Goal: Transaction & Acquisition: Purchase product/service

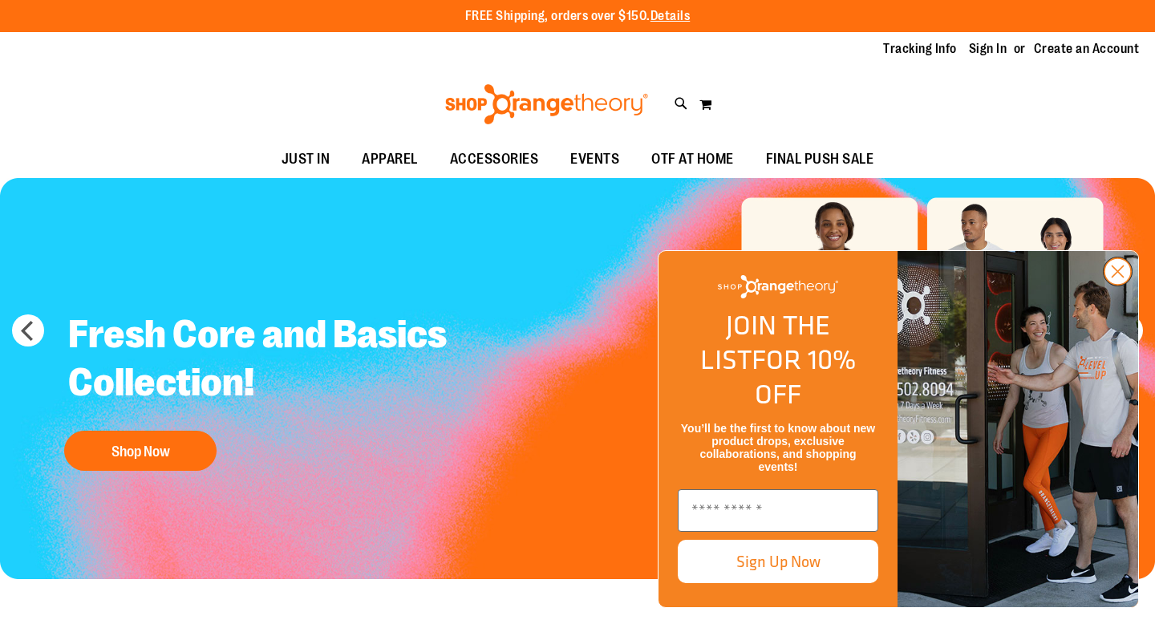
click at [1116, 285] on circle "Close dialog" at bounding box center [1117, 271] width 26 height 26
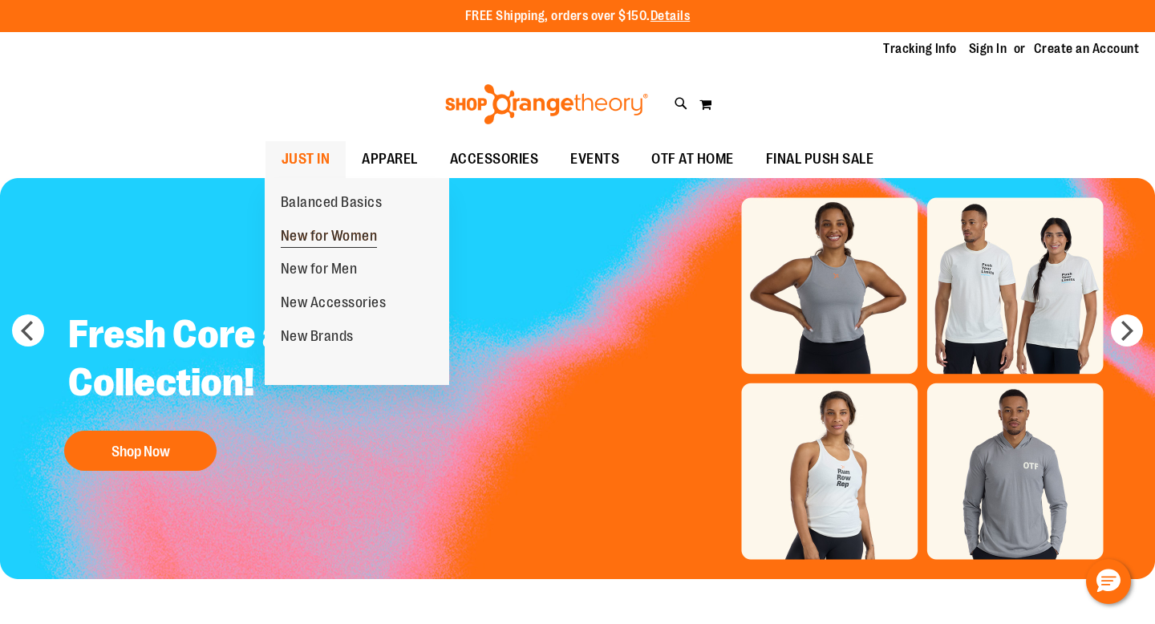
click at [351, 233] on span "New for Women" at bounding box center [329, 238] width 97 height 20
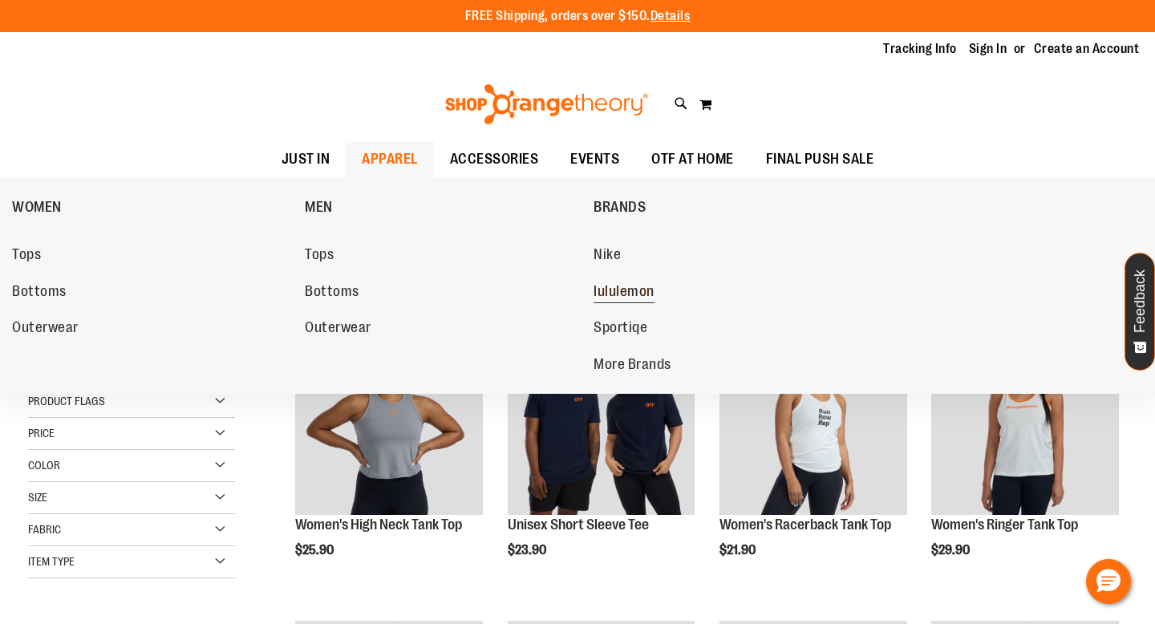
click at [616, 295] on span "lululemon" at bounding box center [623, 293] width 61 height 20
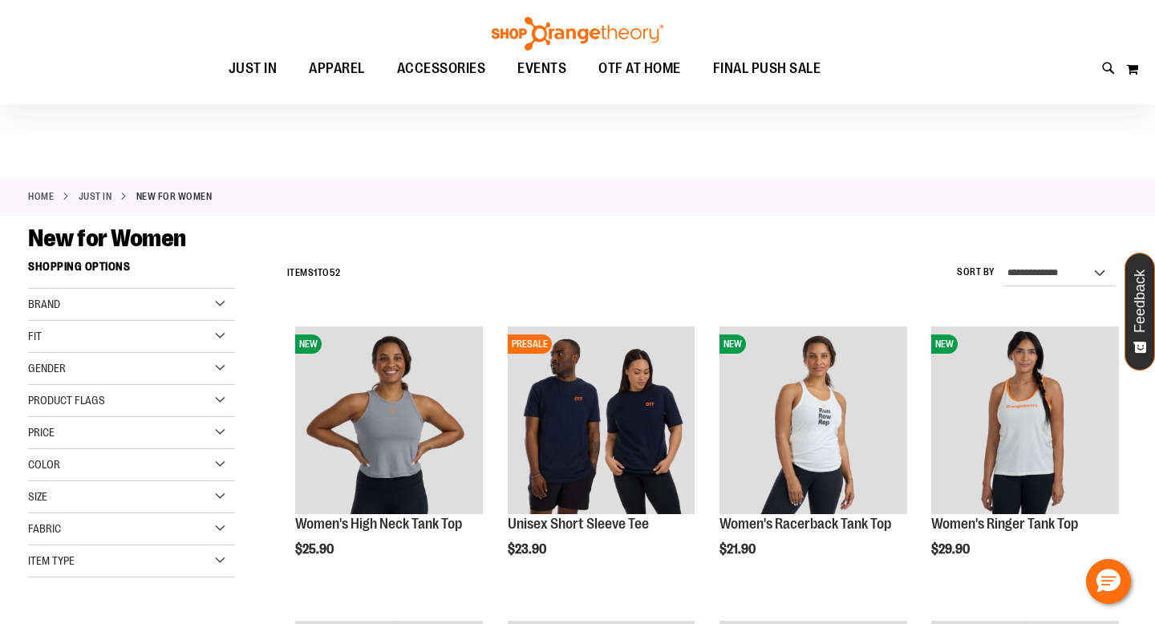
scroll to position [156, 0]
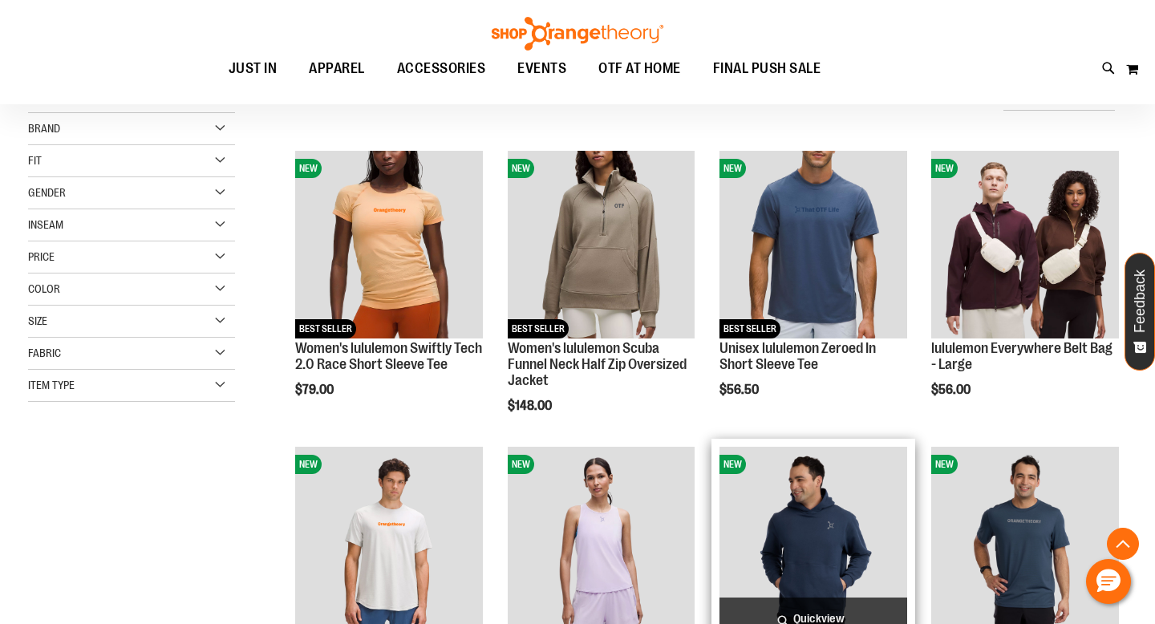
scroll to position [476, 0]
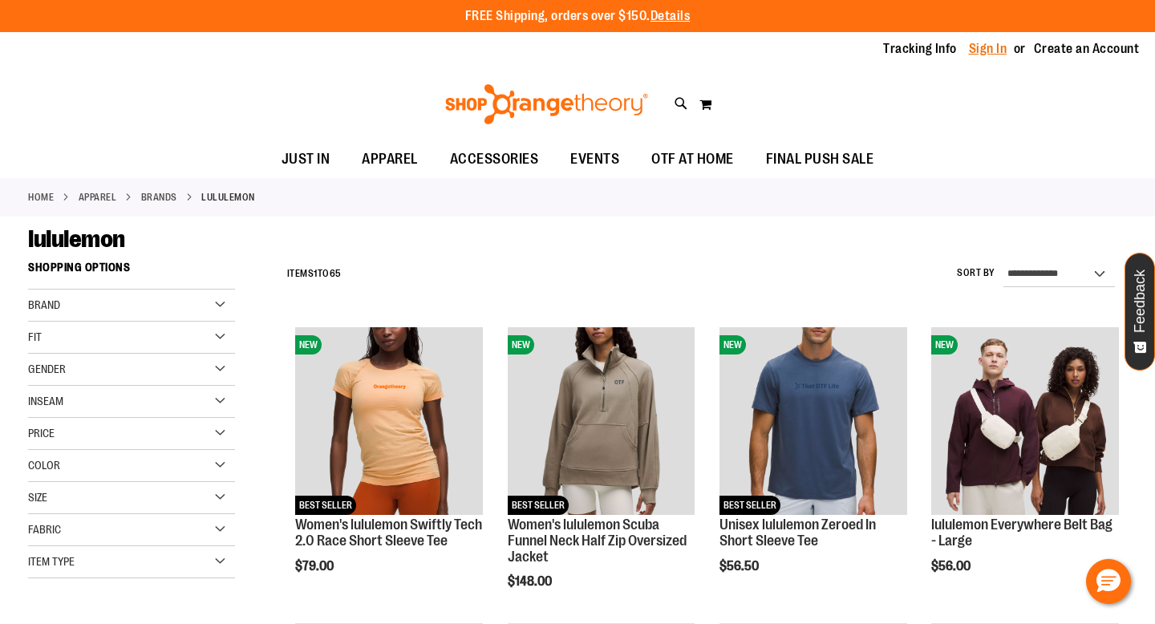
click at [980, 55] on link "Sign In" at bounding box center [988, 49] width 38 height 18
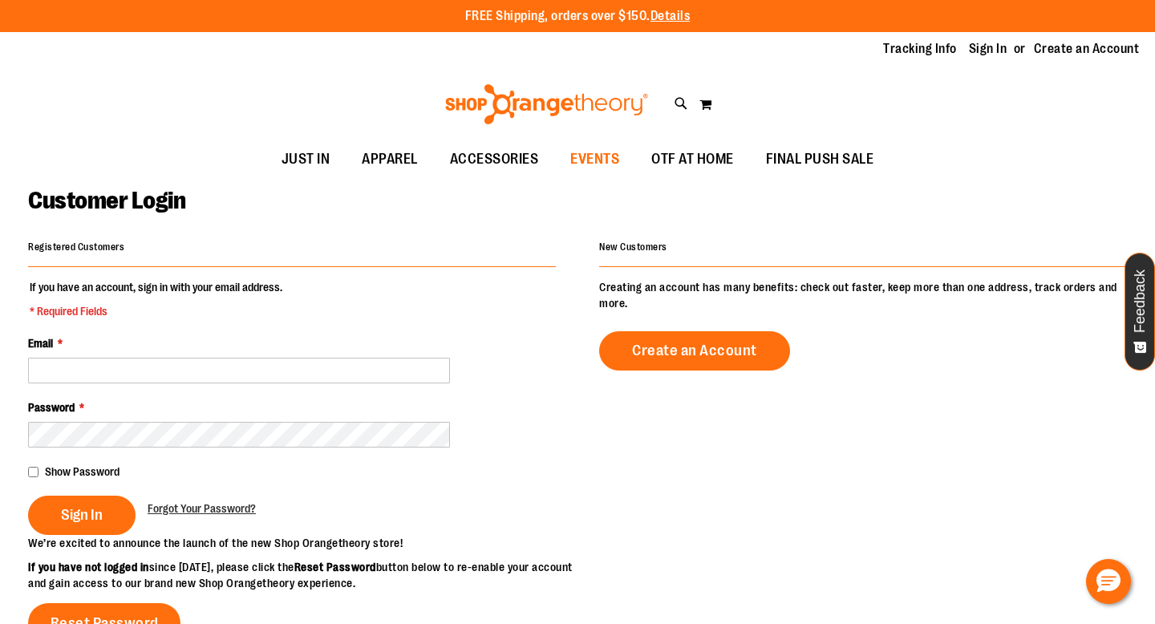
click at [593, 161] on span "EVENTS" at bounding box center [594, 159] width 49 height 36
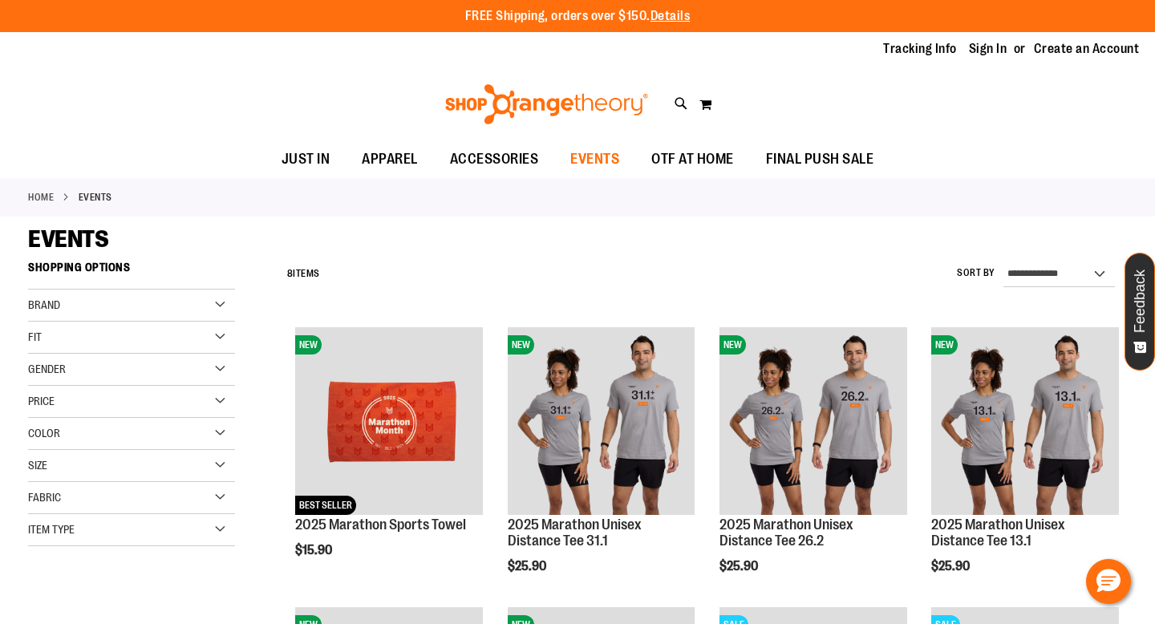
click at [603, 150] on span "EVENTS" at bounding box center [594, 159] width 49 height 36
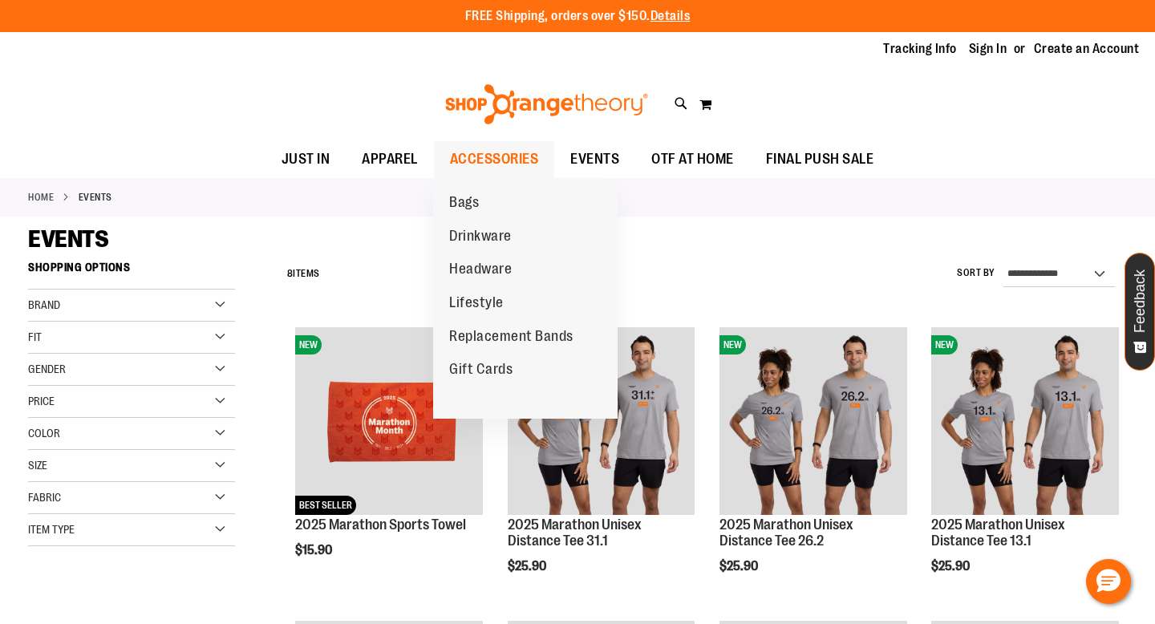
click at [514, 152] on span "ACCESSORIES" at bounding box center [494, 159] width 89 height 36
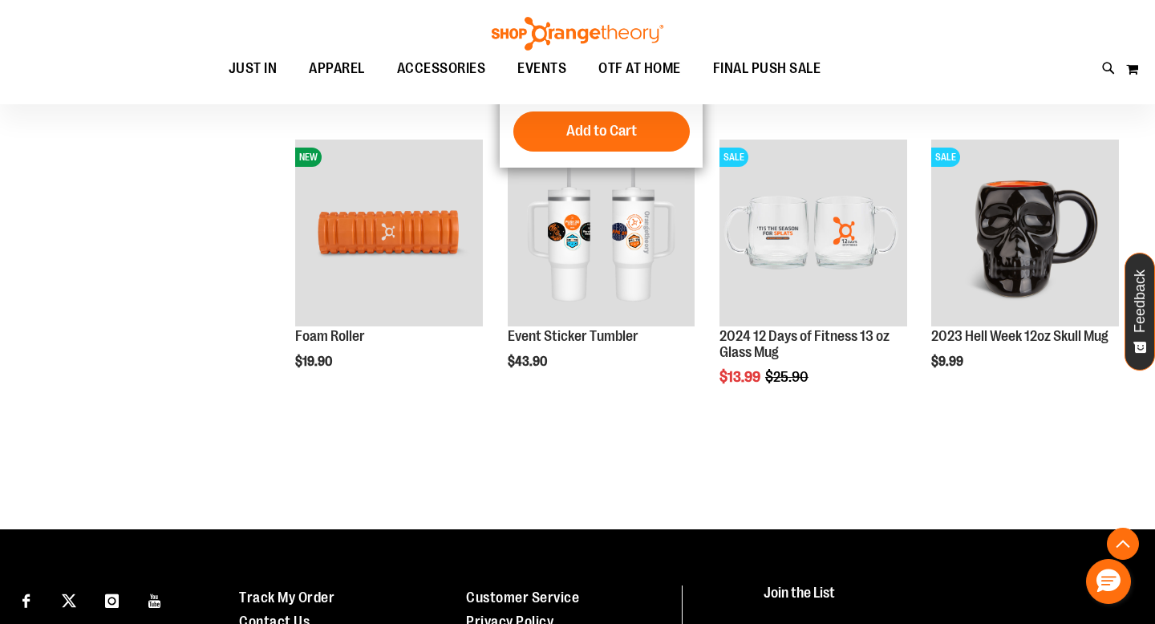
scroll to position [702, 0]
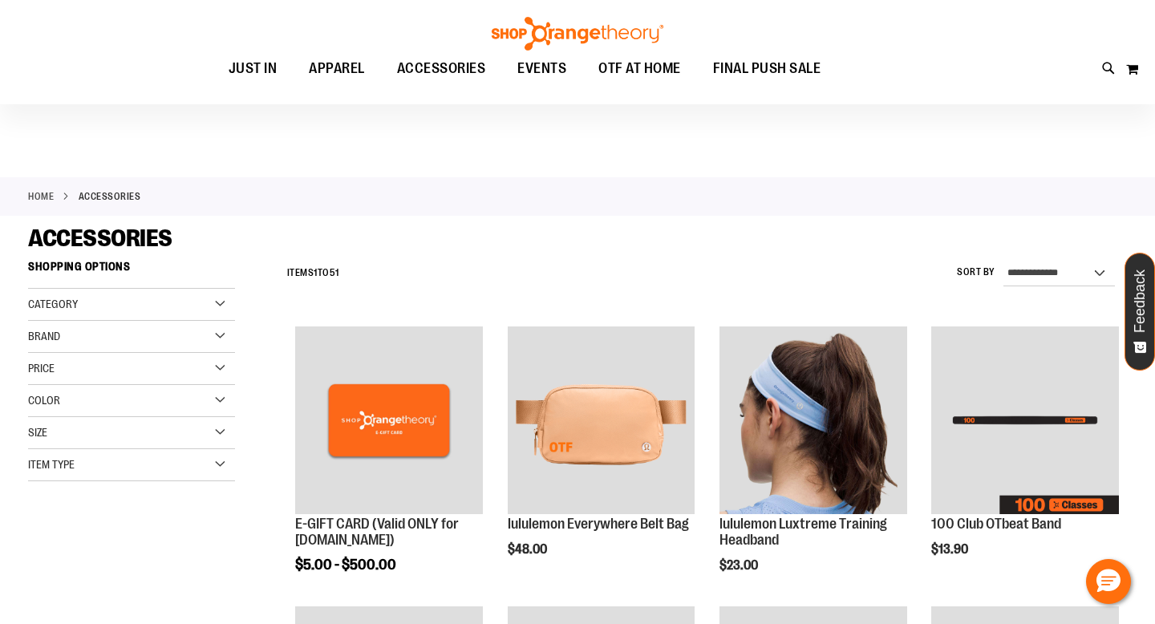
scroll to position [85, 0]
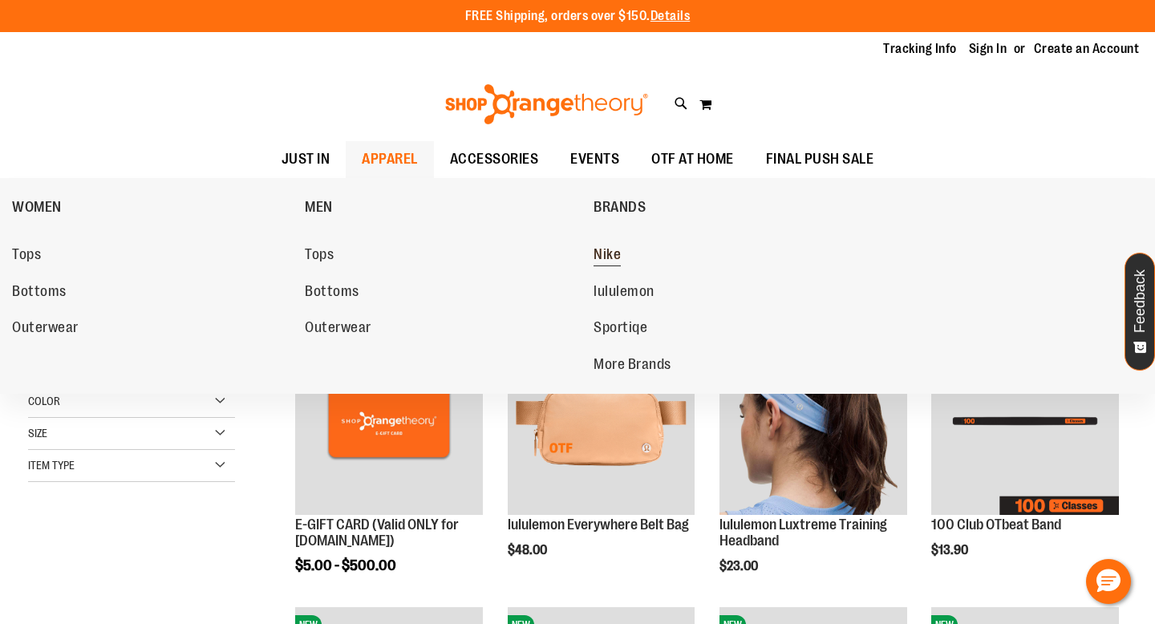
click at [614, 253] on span "Nike" at bounding box center [606, 256] width 27 height 20
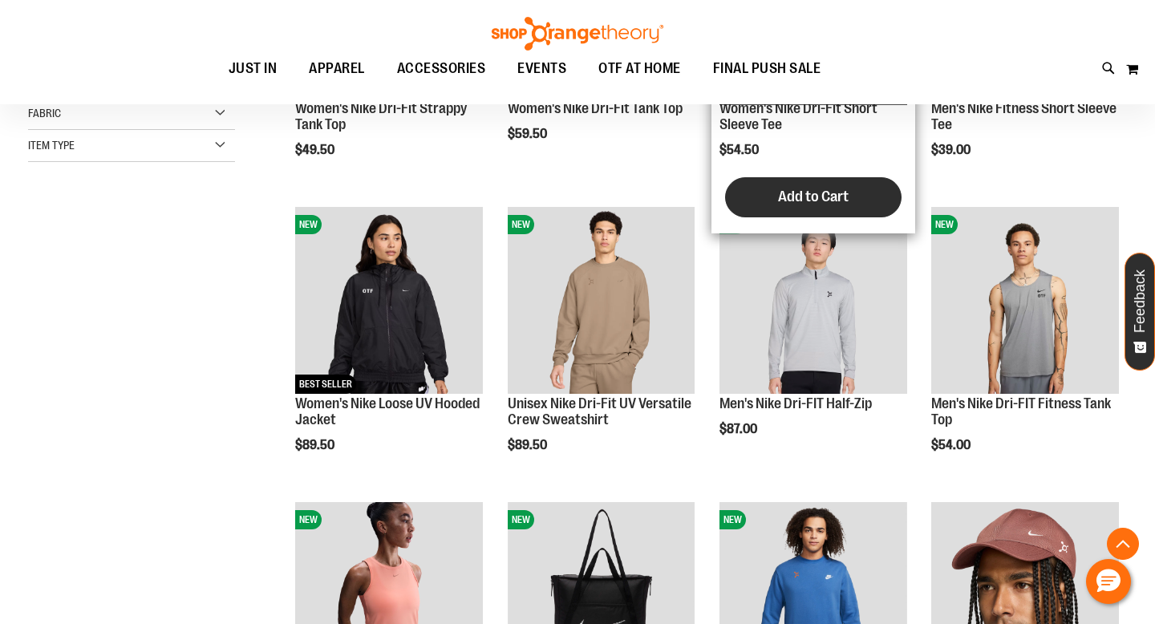
scroll to position [775, 0]
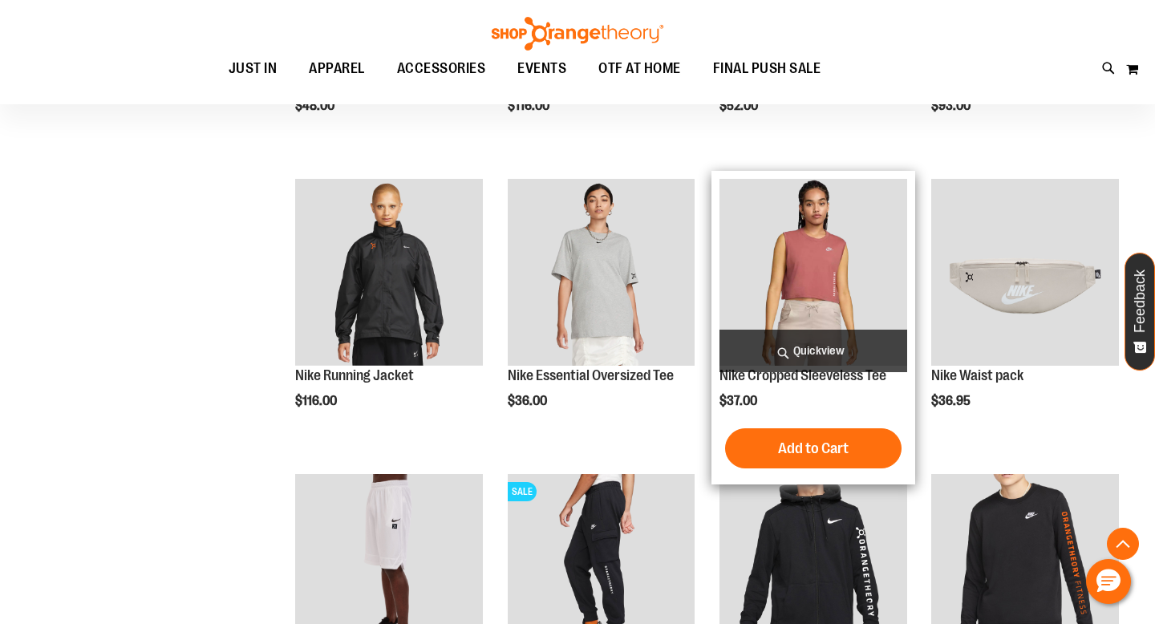
scroll to position [1565, 0]
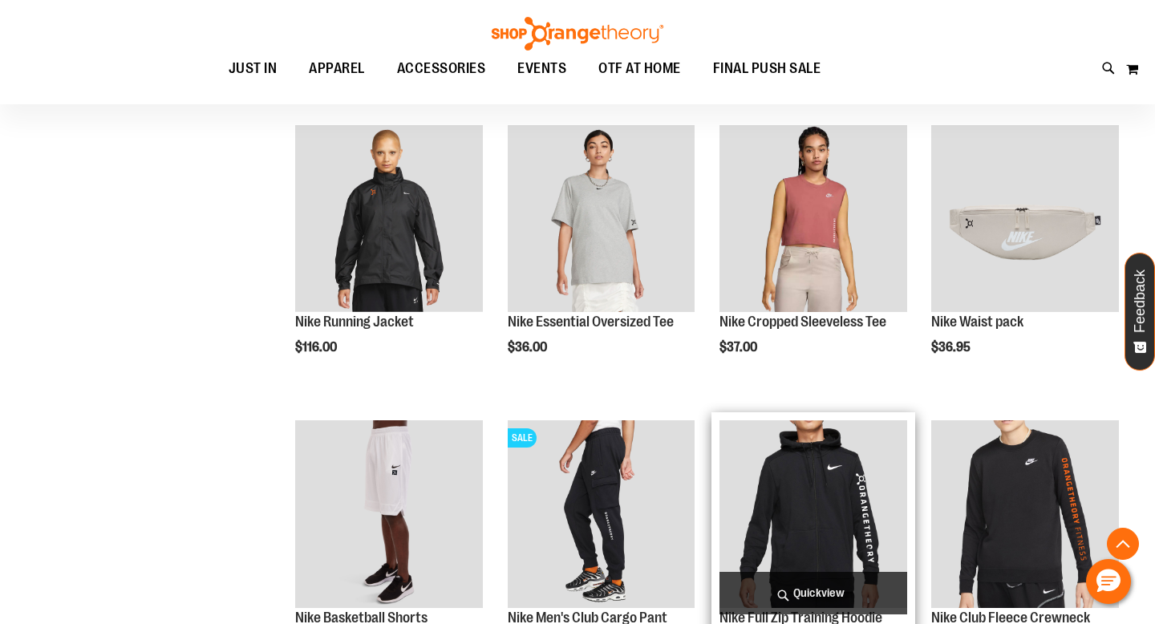
scroll to position [306, 0]
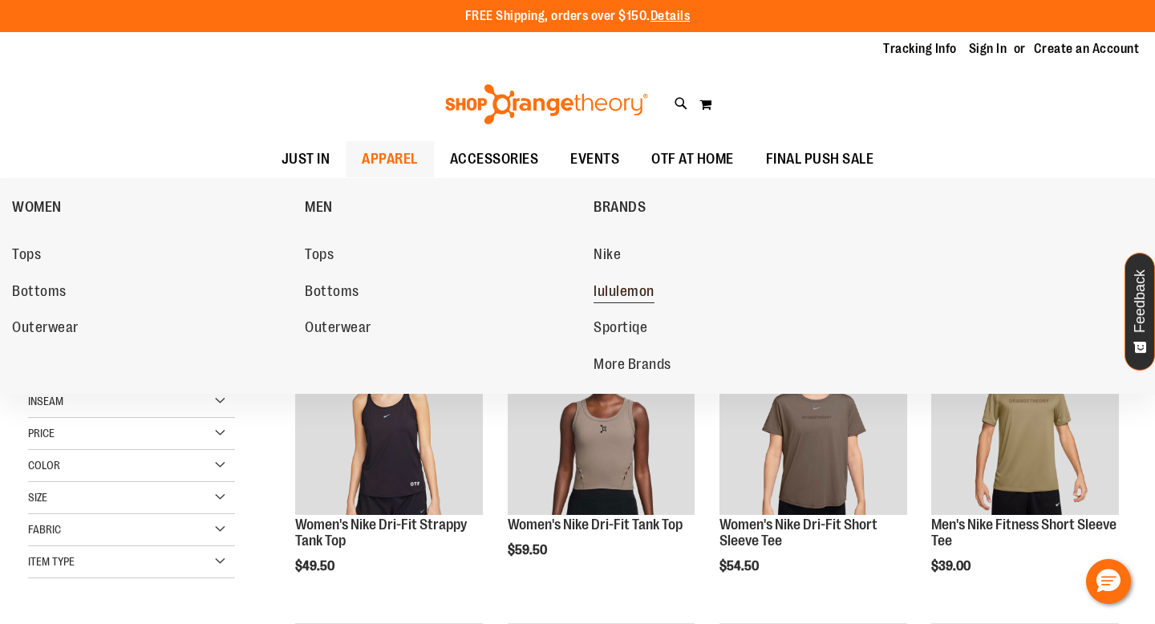
click at [605, 295] on span "lululemon" at bounding box center [623, 293] width 61 height 20
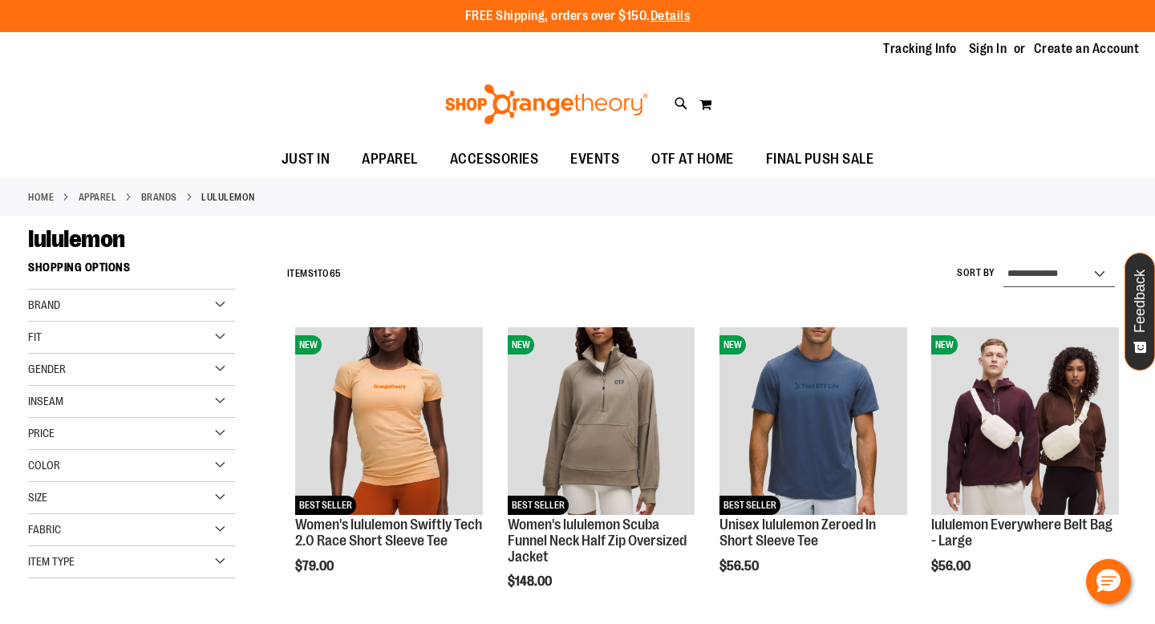
click at [1065, 269] on select "**********" at bounding box center [1058, 274] width 111 height 26
select select "*********"
click at [1003, 261] on select "**********" at bounding box center [1058, 274] width 111 height 26
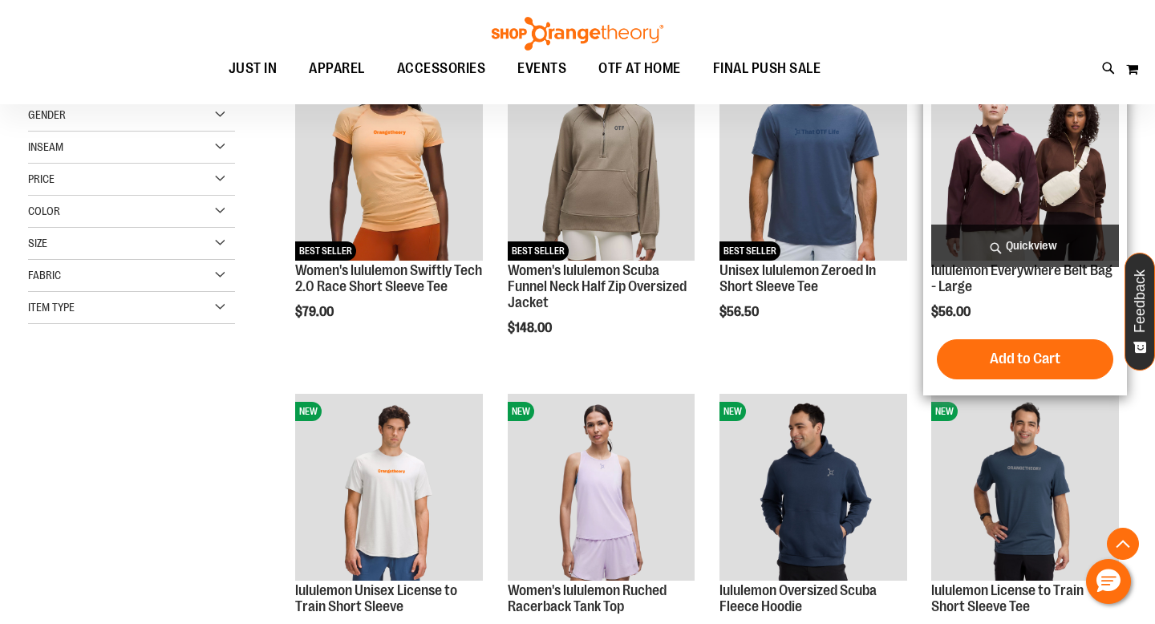
scroll to position [253, 0]
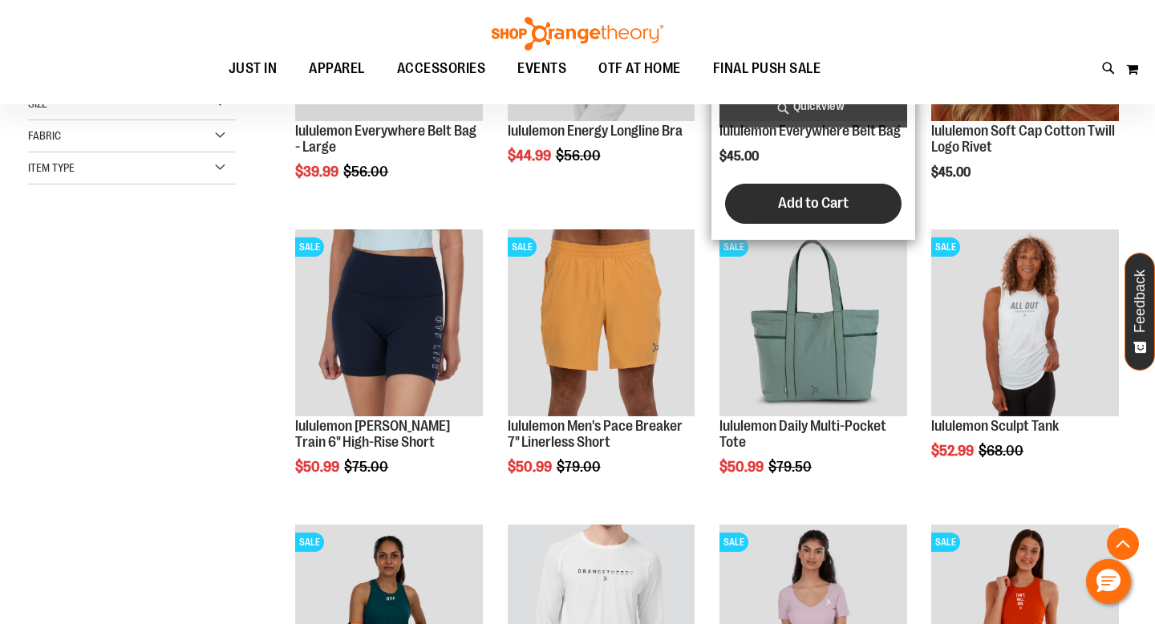
scroll to position [394, 0]
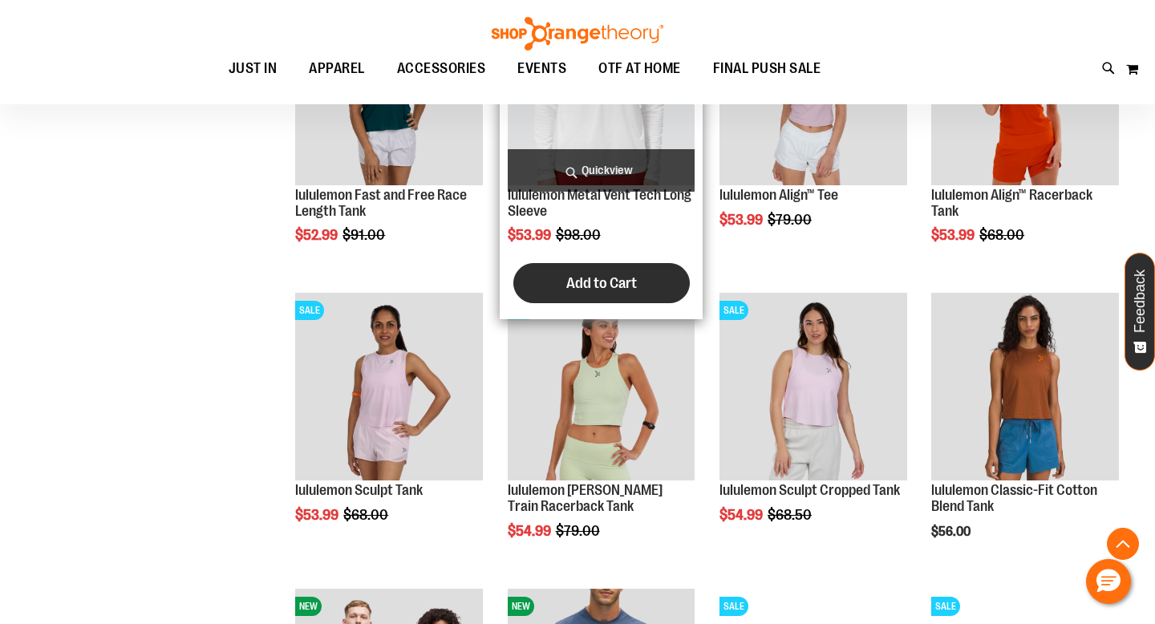
scroll to position [935, 0]
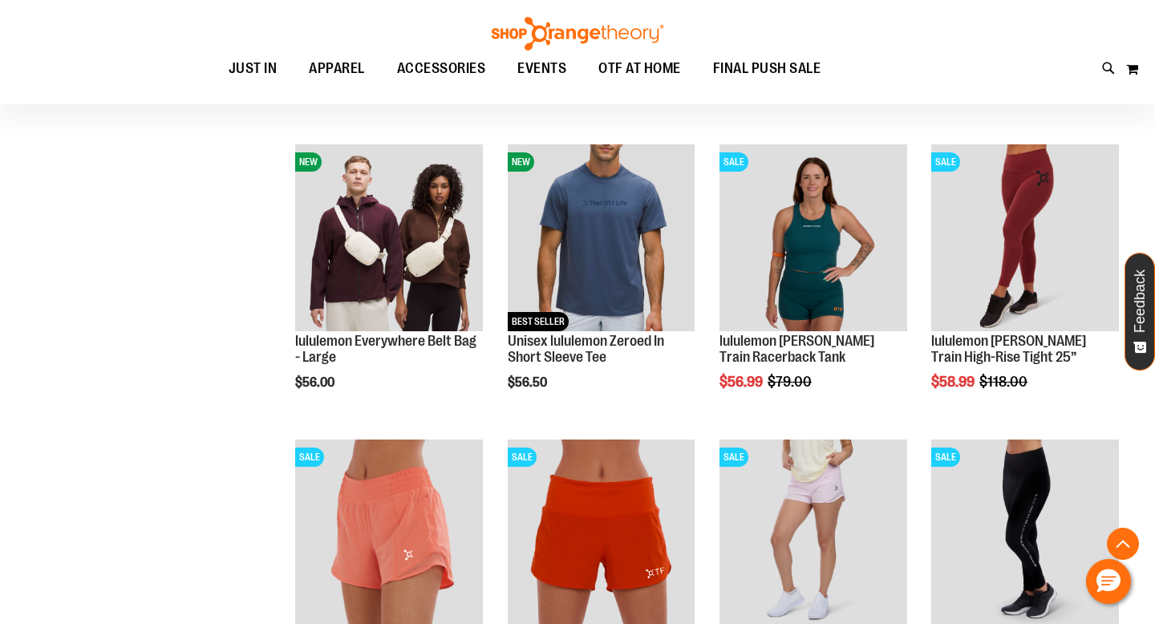
scroll to position [1366, 0]
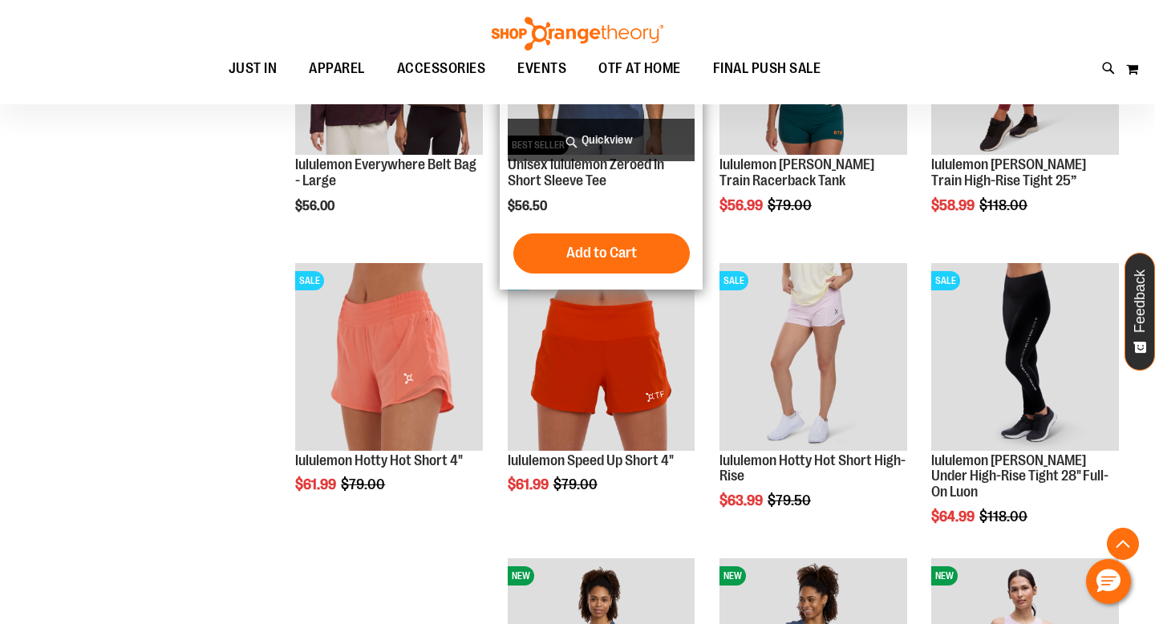
scroll to position [1574, 0]
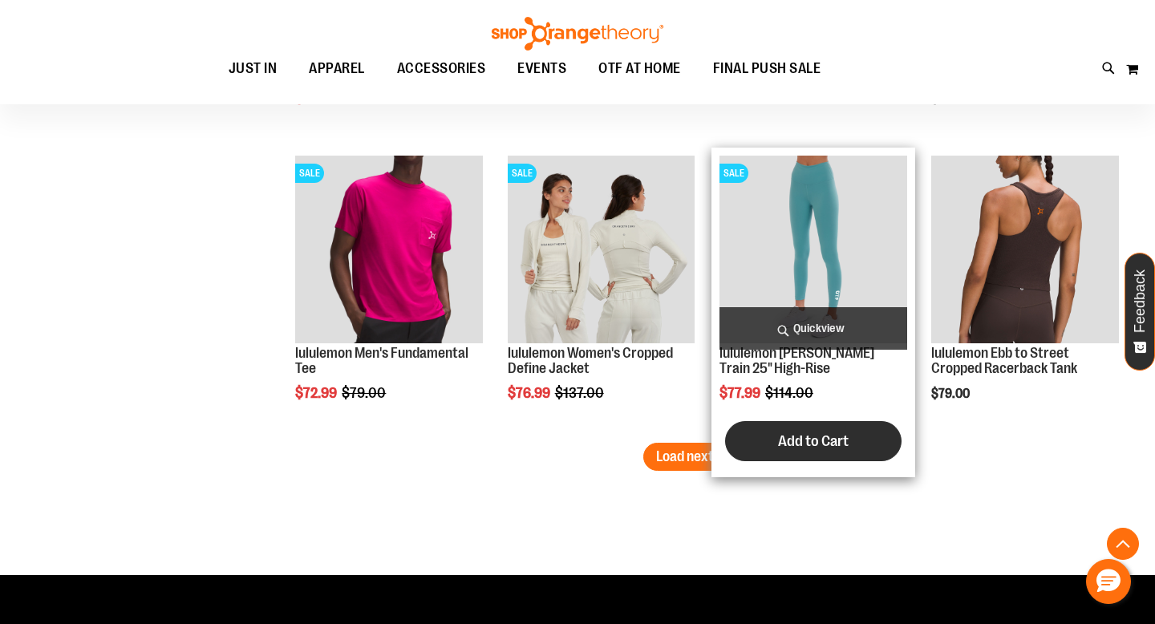
scroll to position [2539, 0]
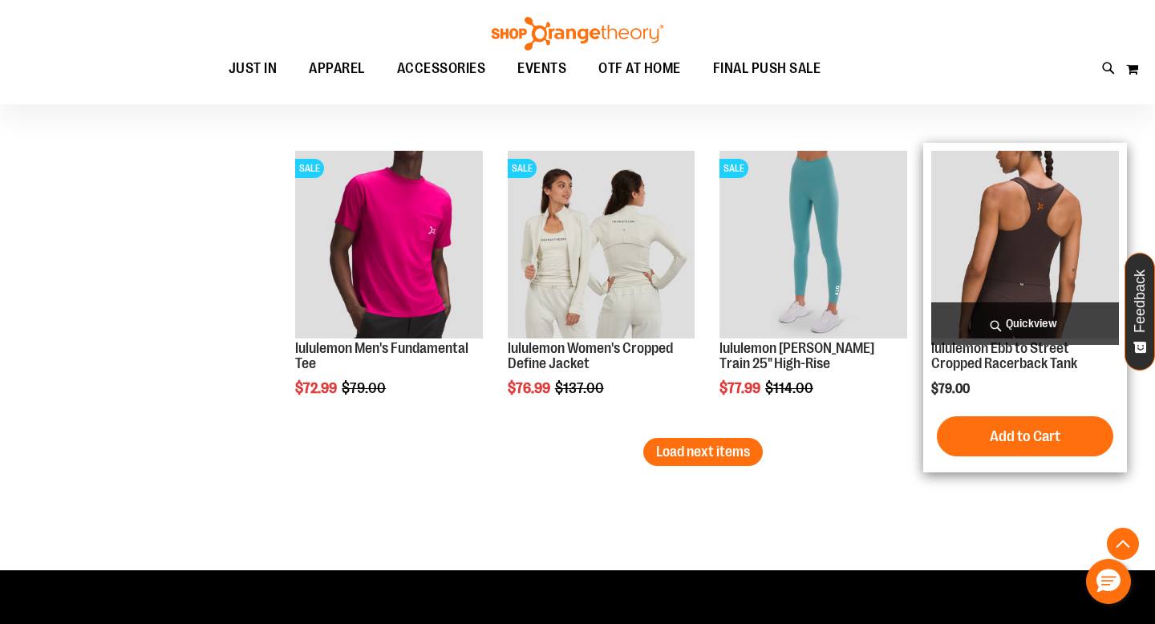
click at [1031, 231] on img "product" at bounding box center [1025, 245] width 188 height 188
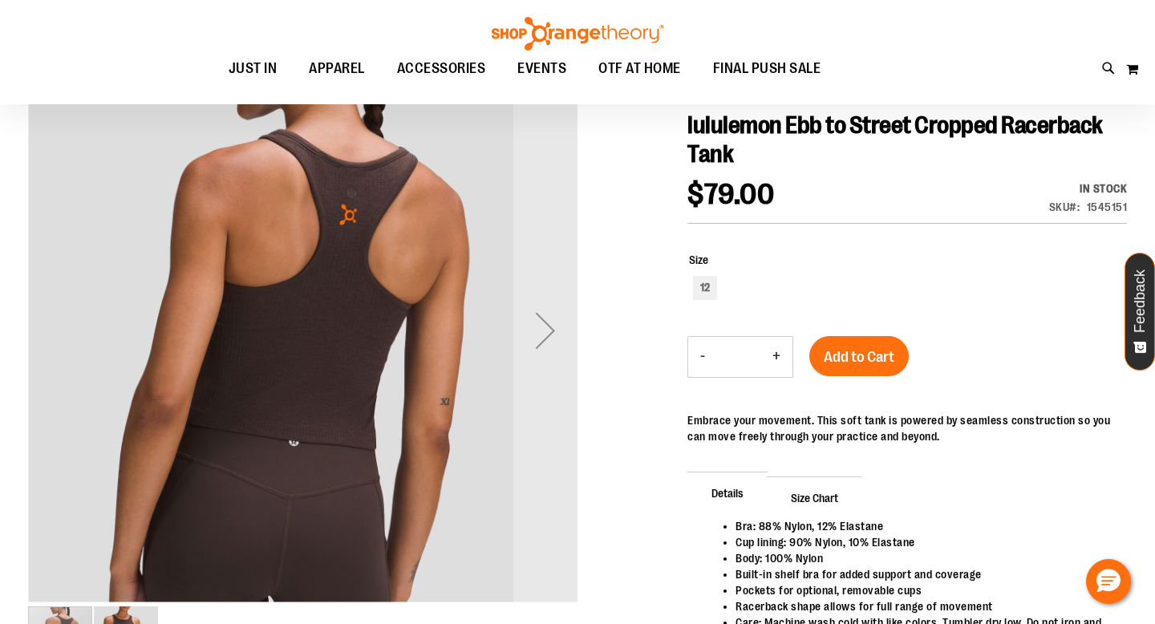
scroll to position [73, 0]
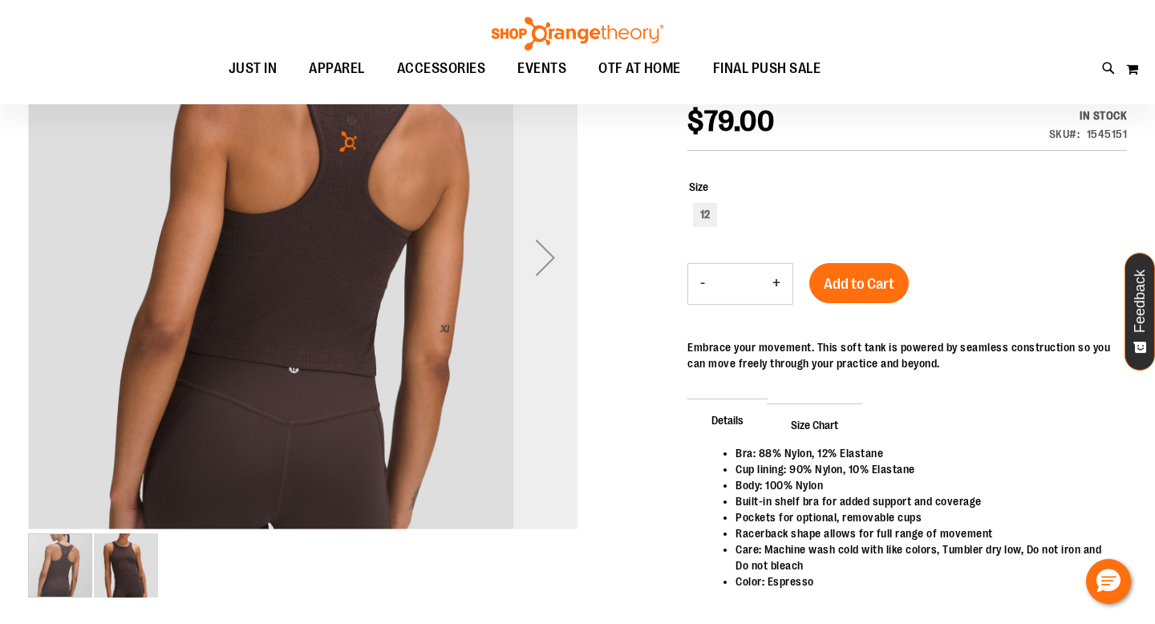
click at [554, 272] on div "Next" at bounding box center [545, 257] width 64 height 64
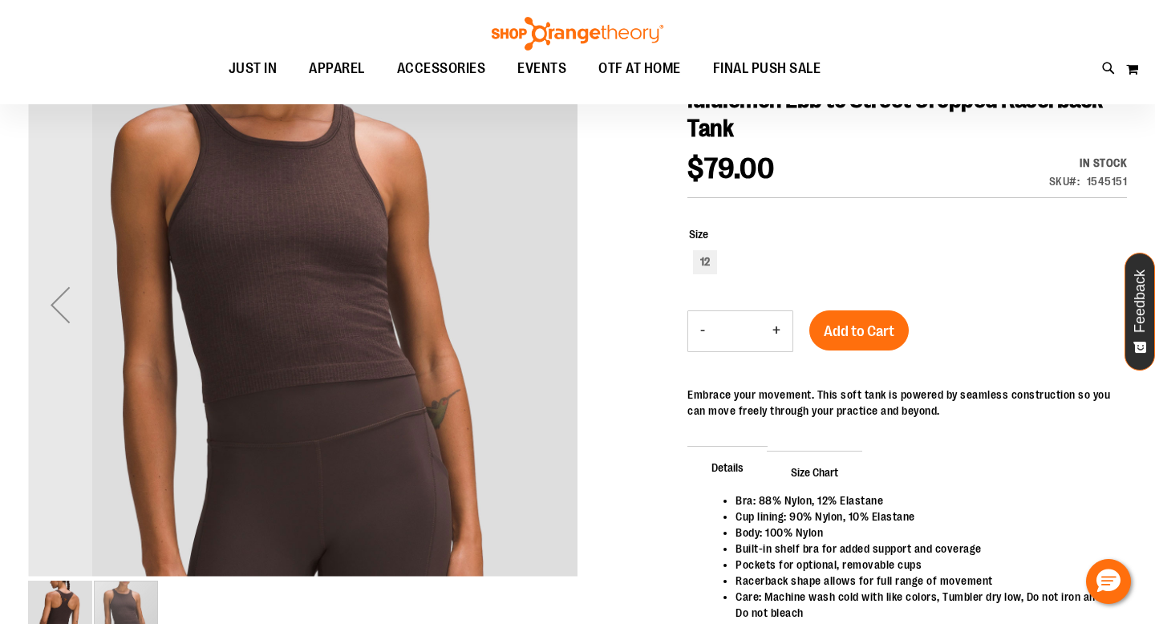
scroll to position [24, 0]
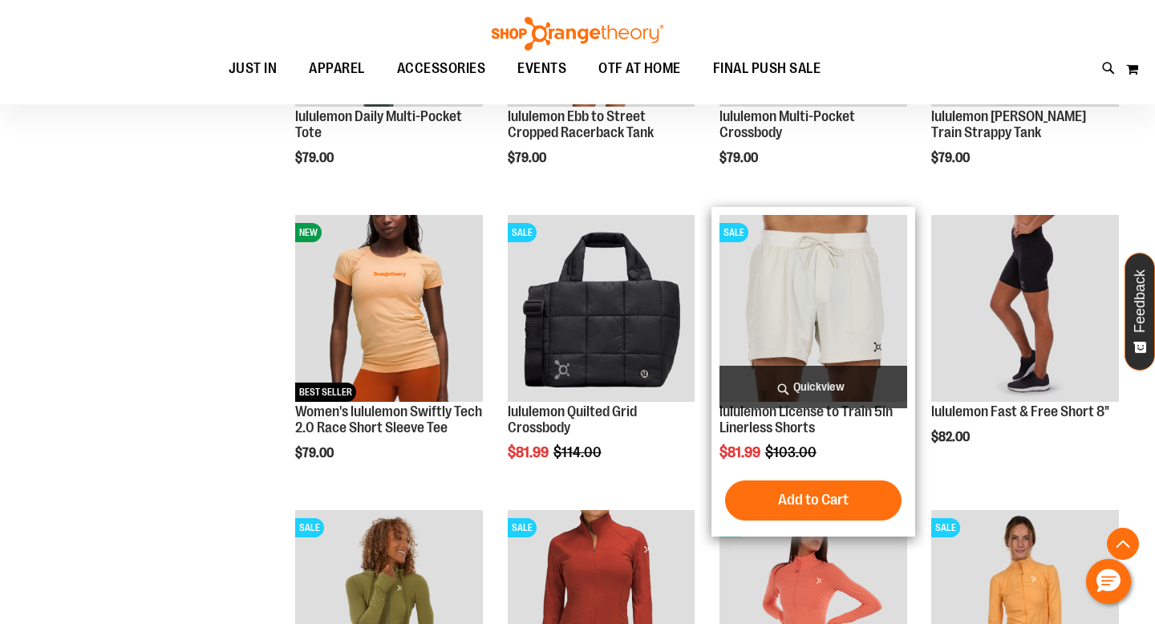
scroll to position [1659, 0]
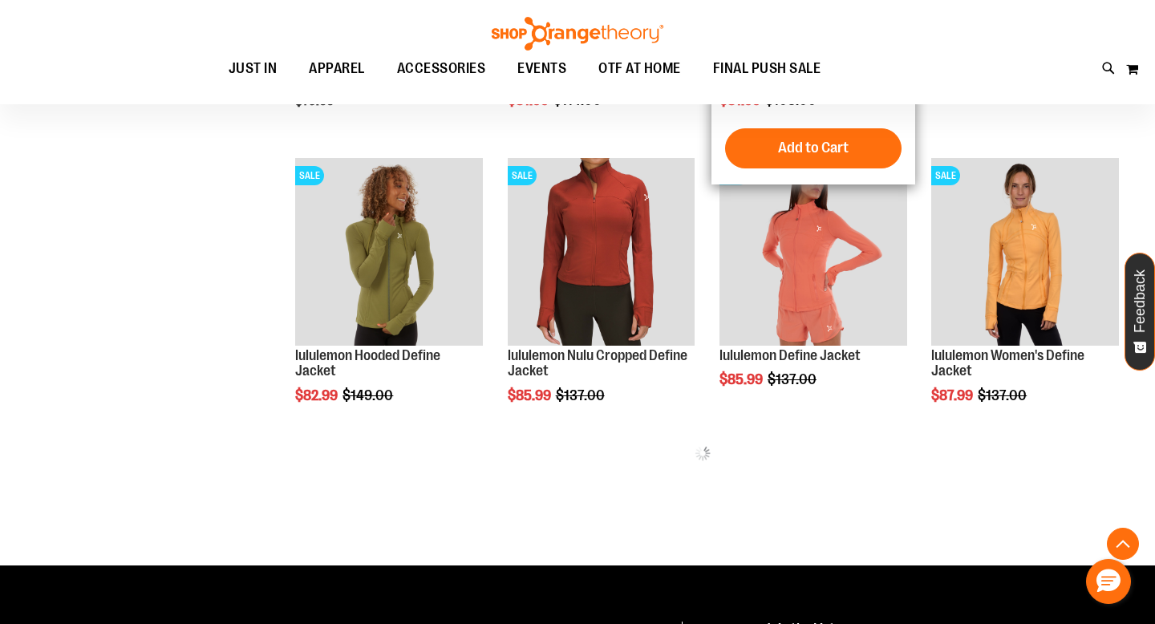
scroll to position [1690, 0]
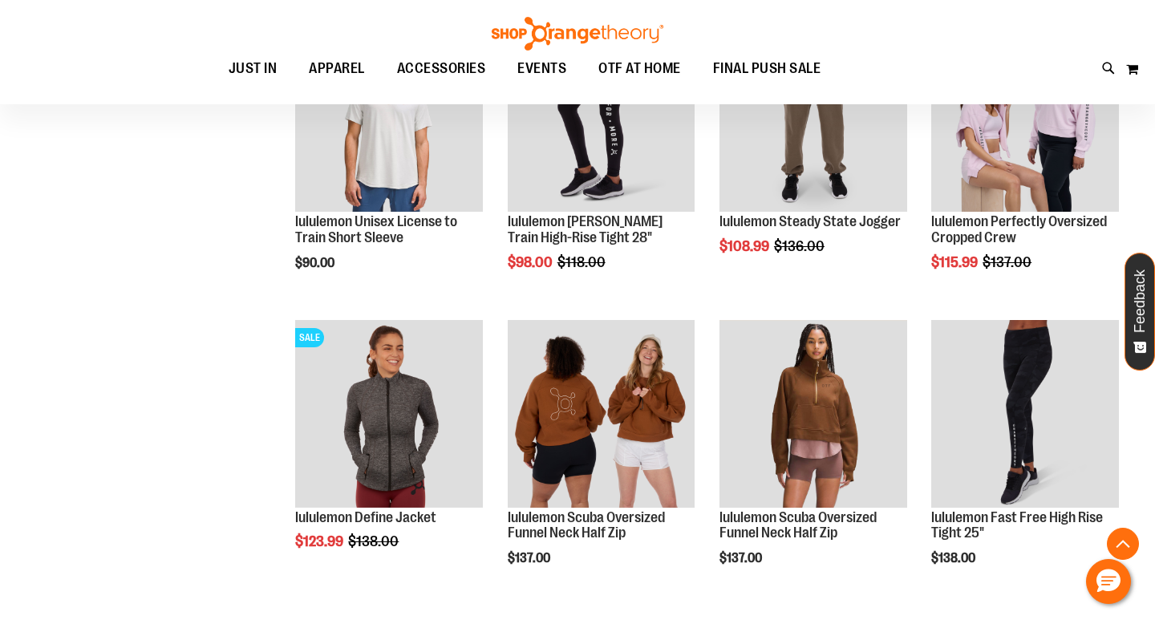
scroll to position [2544, 0]
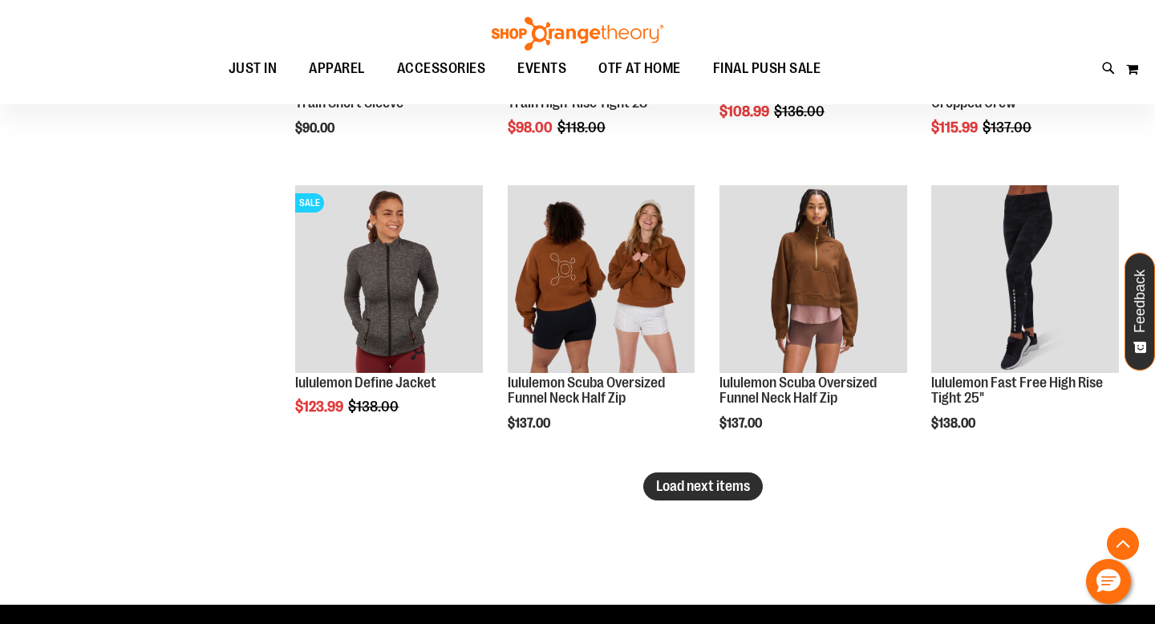
click at [730, 484] on span "Load next items" at bounding box center [703, 486] width 94 height 16
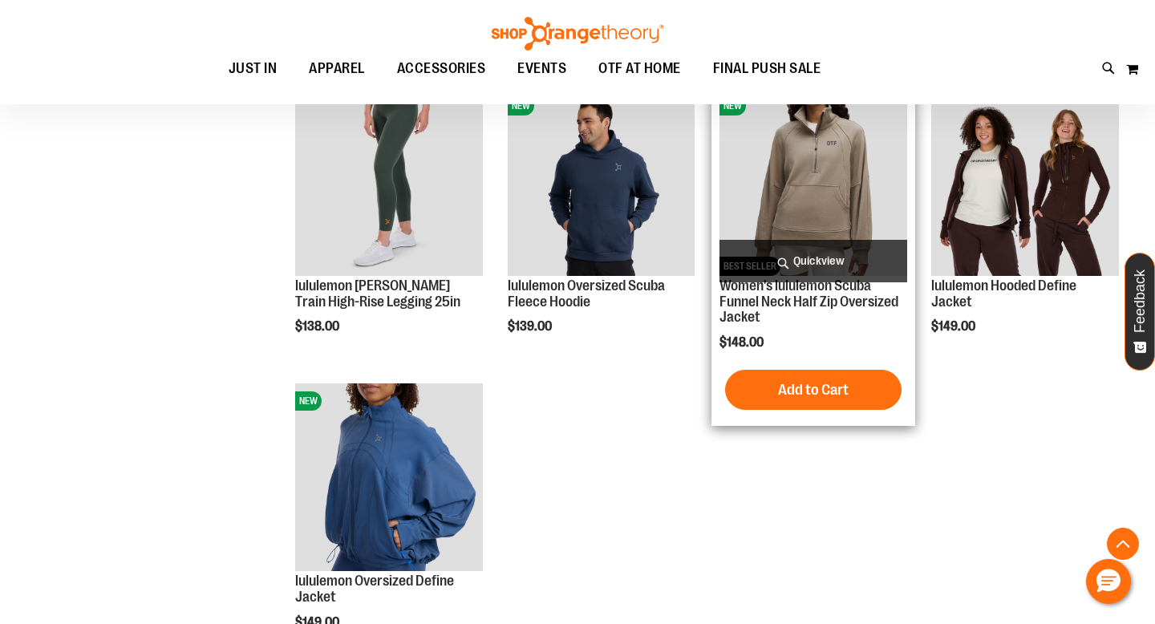
scroll to position [2933, 0]
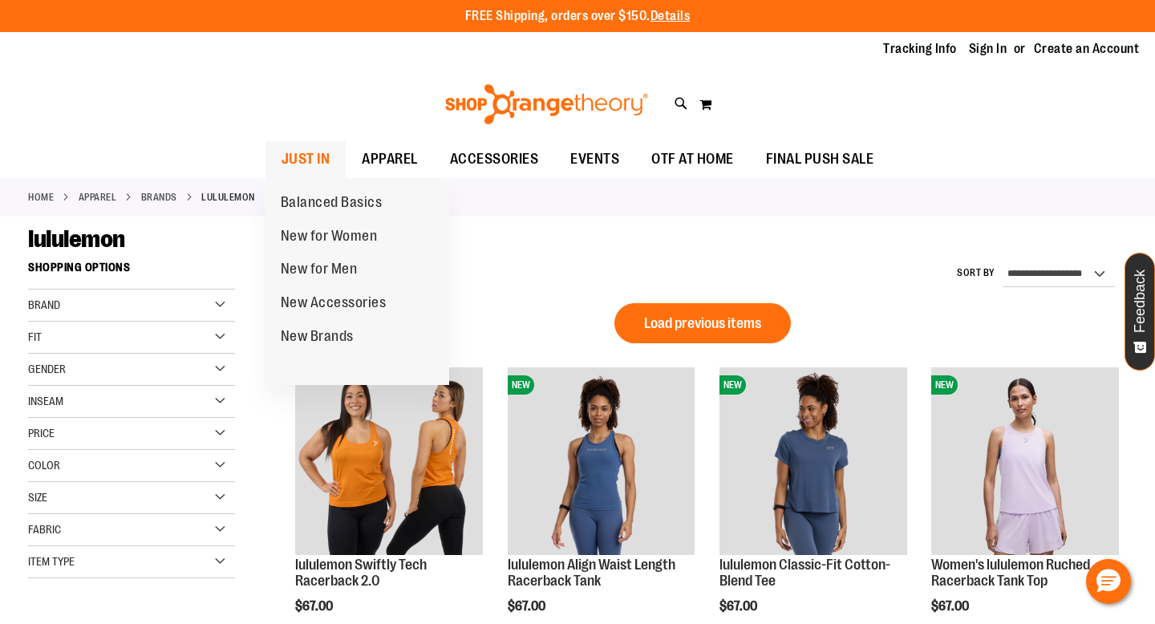
click at [294, 149] on span "JUST IN" at bounding box center [305, 159] width 49 height 36
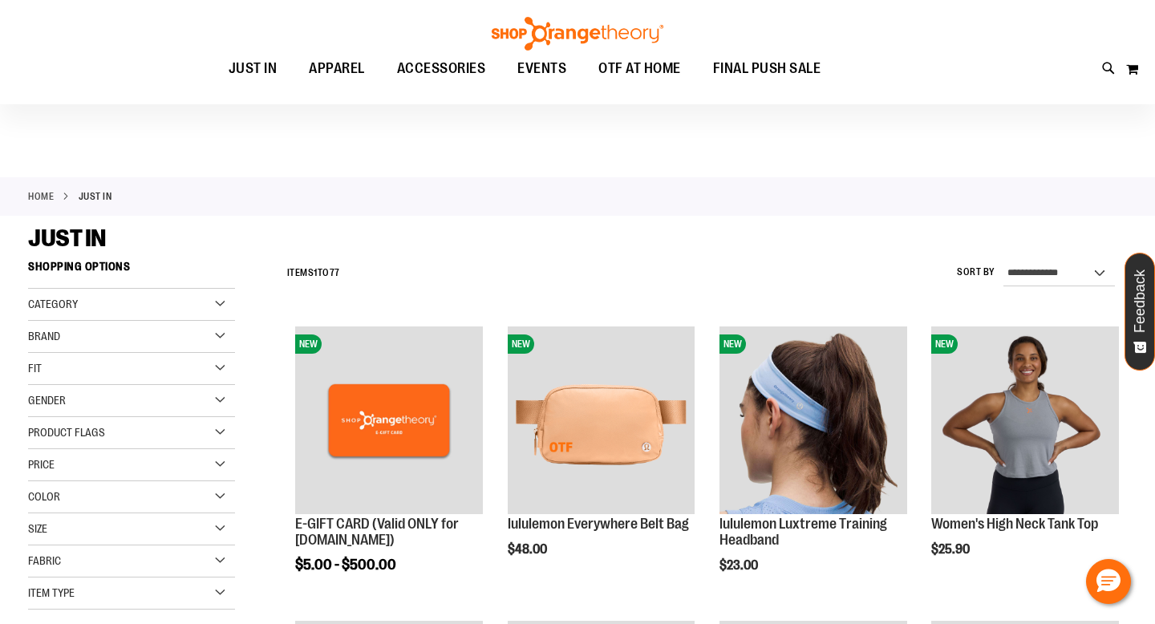
scroll to position [110, 0]
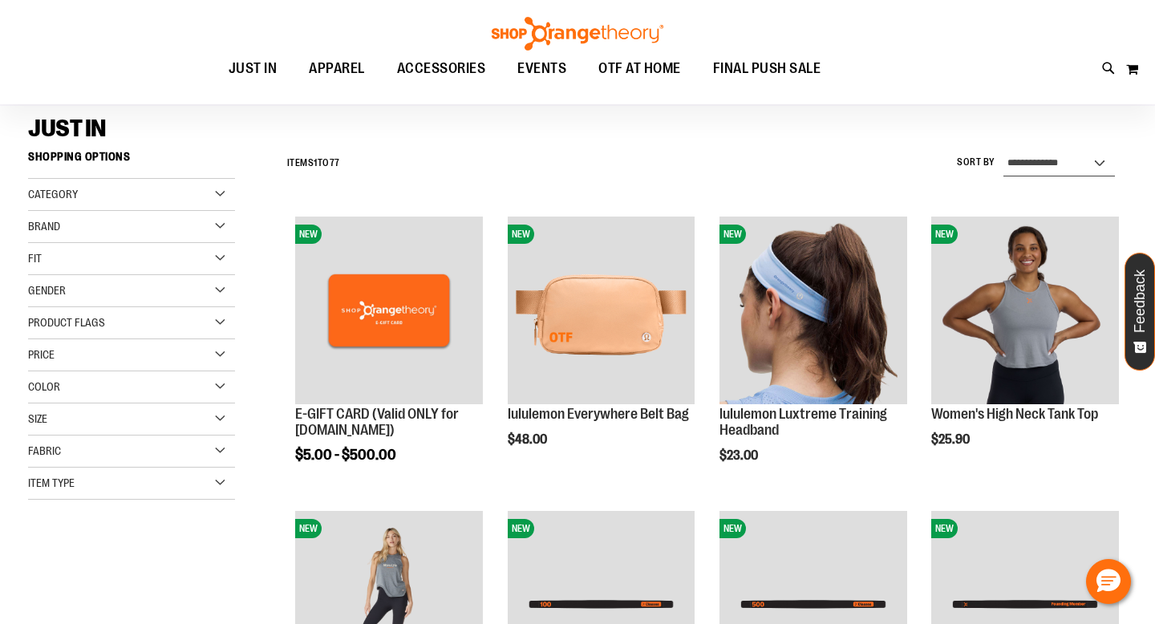
click at [1057, 163] on select "**********" at bounding box center [1058, 164] width 111 height 26
select select "**********"
click at [1003, 151] on select "**********" at bounding box center [1058, 164] width 111 height 26
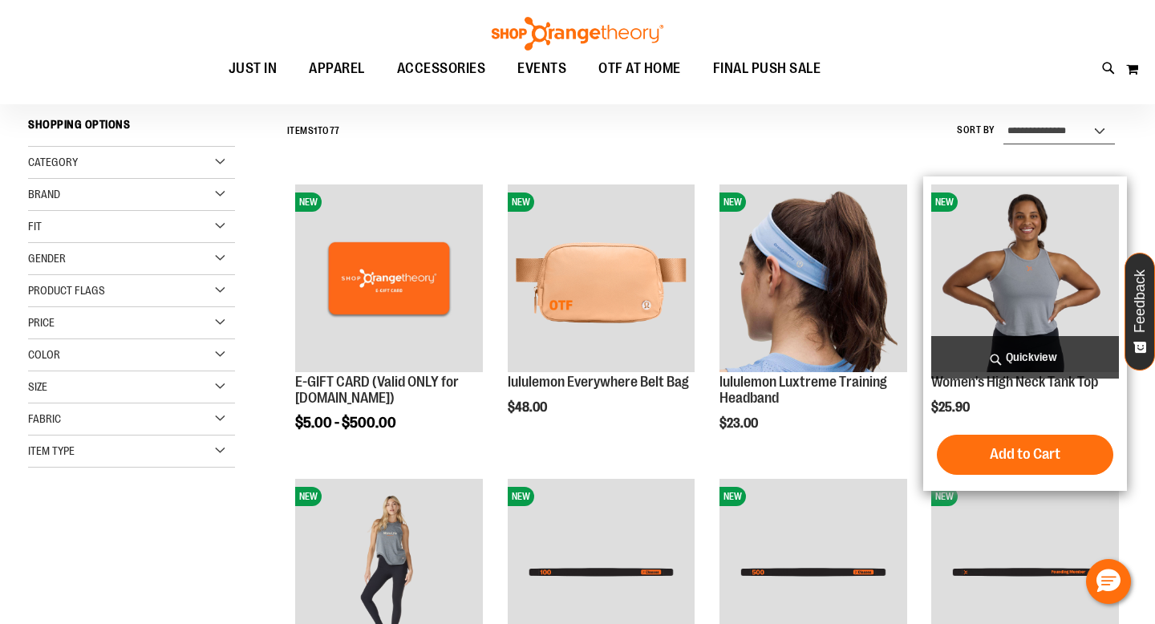
scroll to position [149, 0]
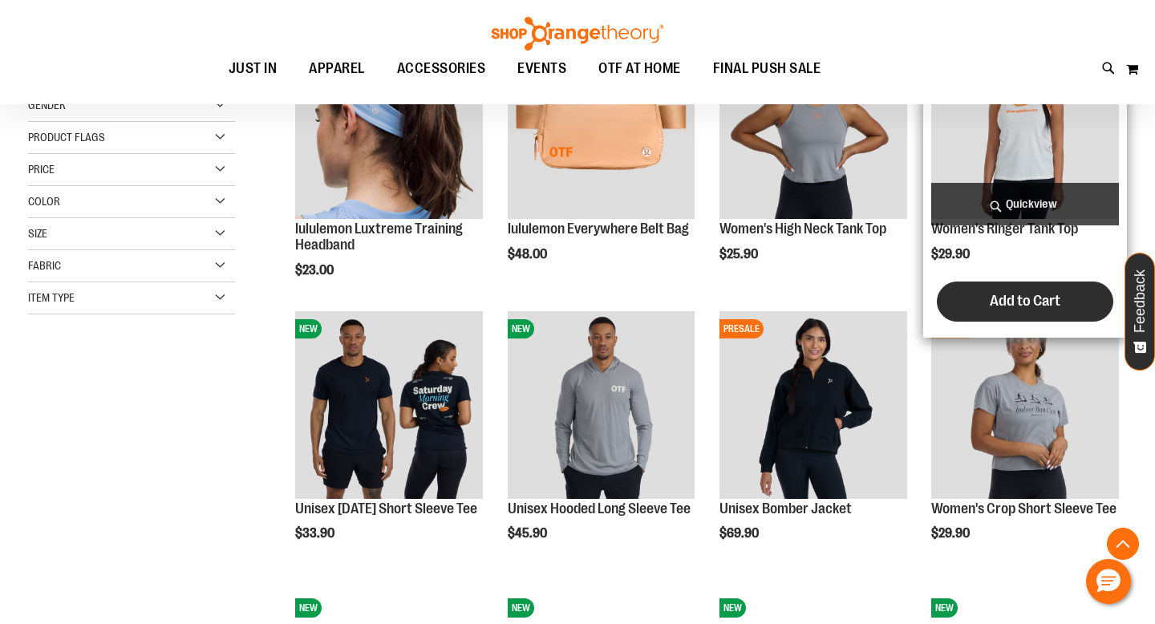
scroll to position [344, 0]
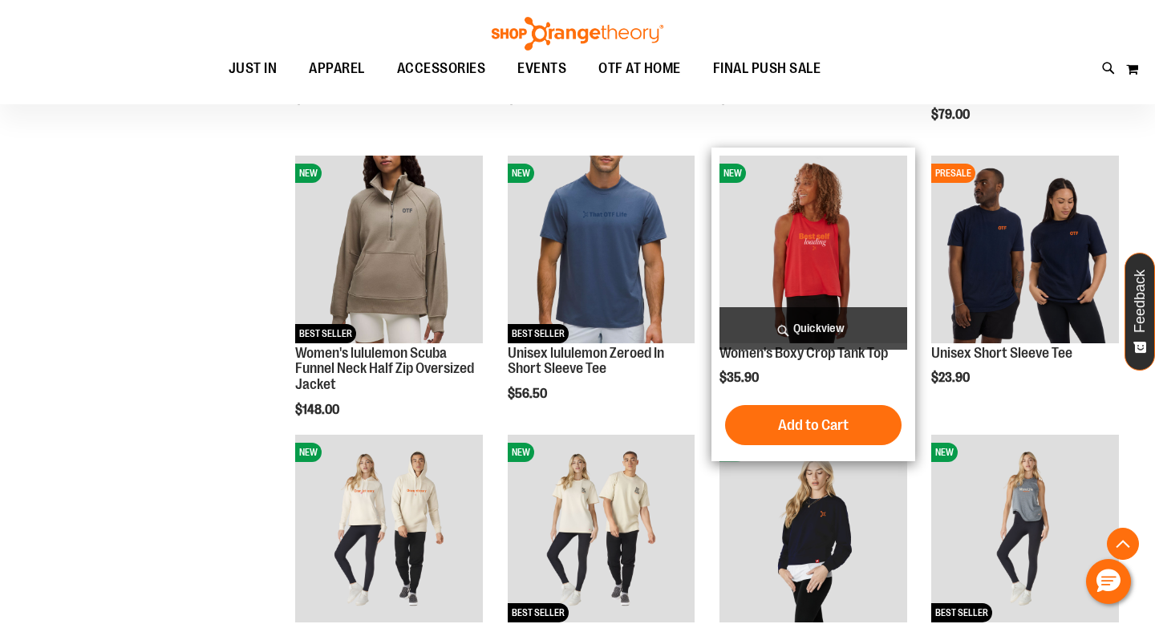
scroll to position [1235, 0]
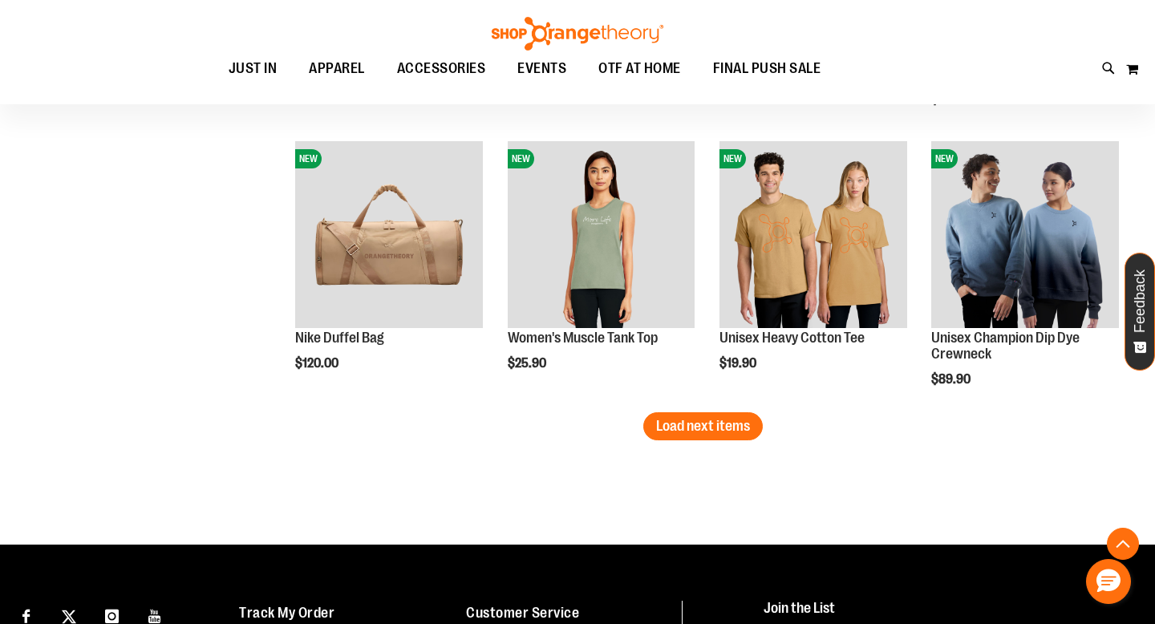
scroll to position [2551, 0]
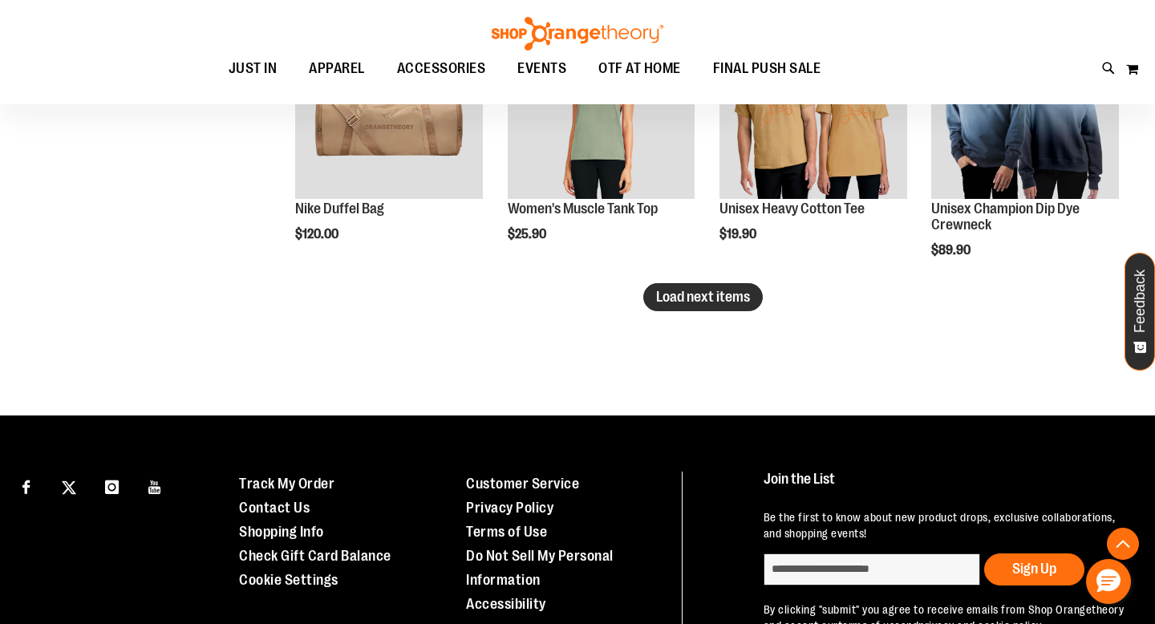
click at [710, 302] on span "Load next items" at bounding box center [703, 297] width 94 height 16
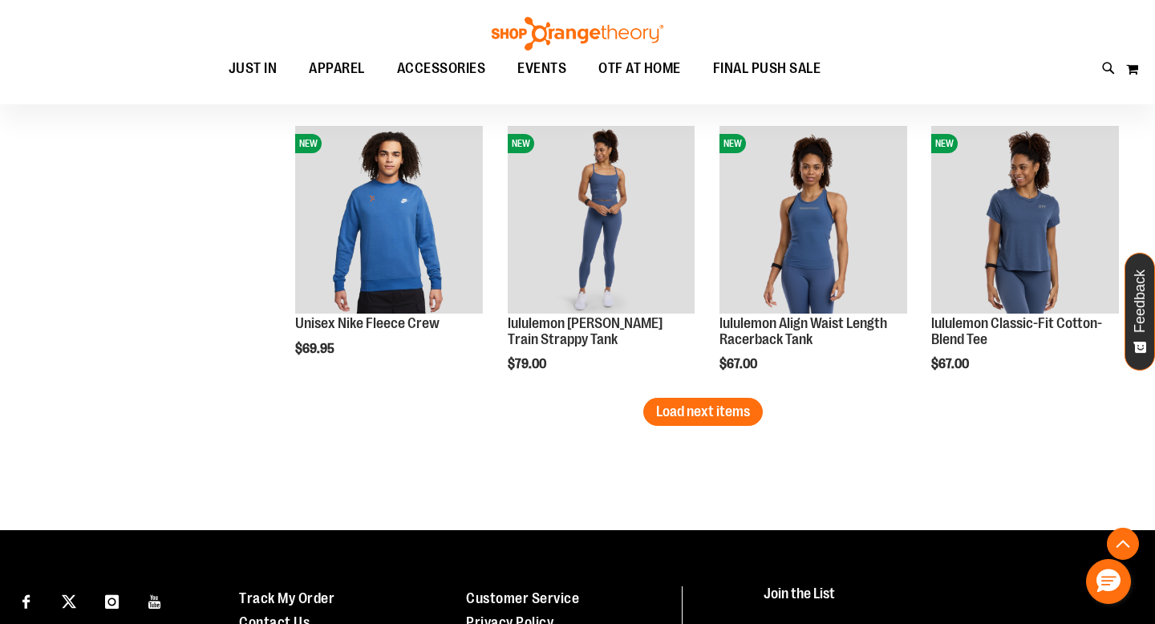
scroll to position [3272, 0]
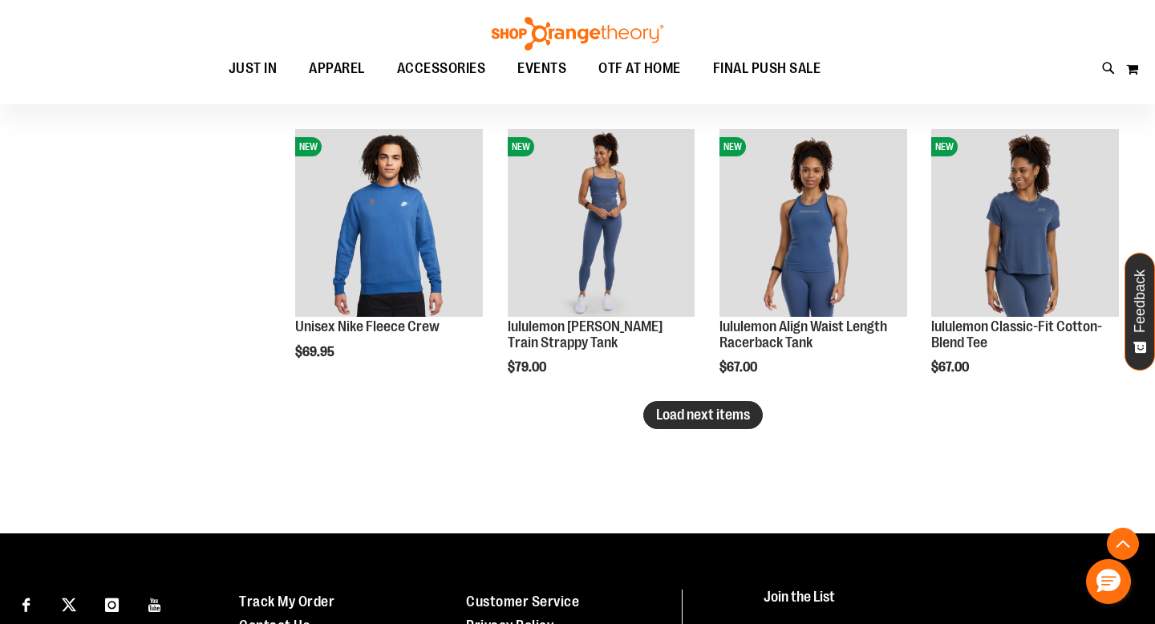
click at [687, 411] on span "Load next items" at bounding box center [703, 415] width 94 height 16
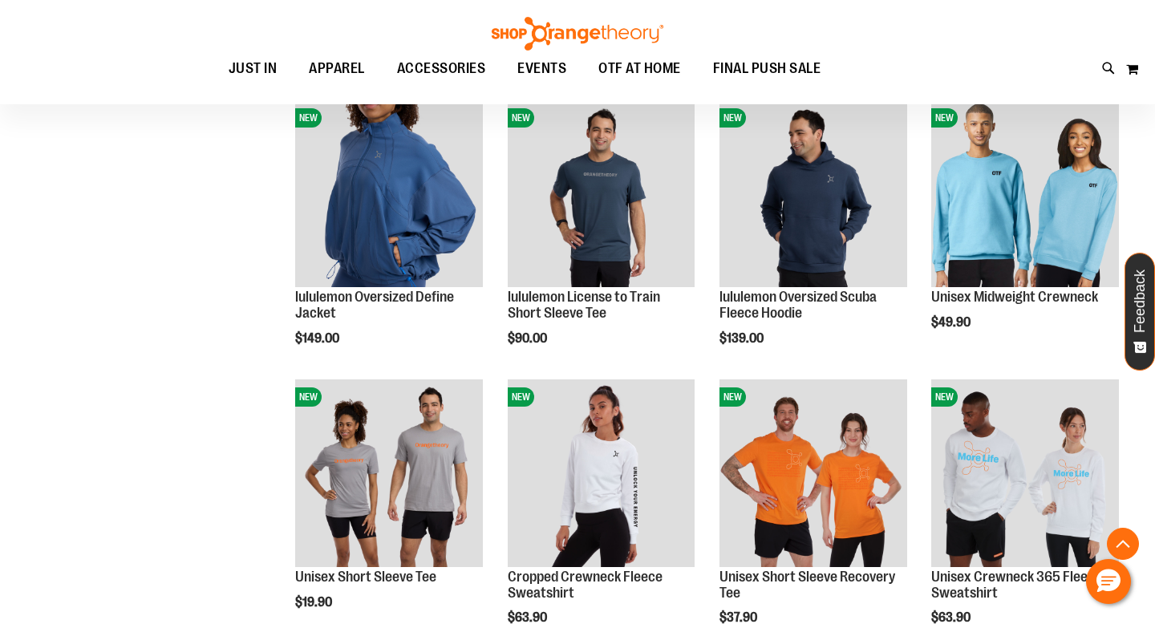
scroll to position [3430, 0]
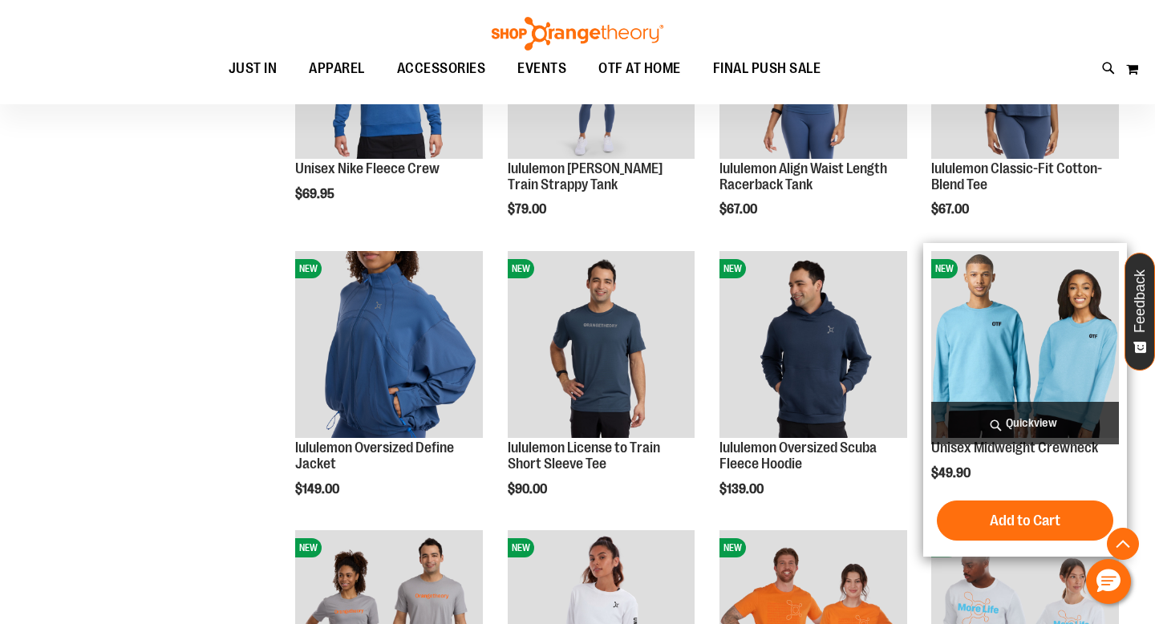
click at [1017, 362] on img "product" at bounding box center [1025, 345] width 188 height 188
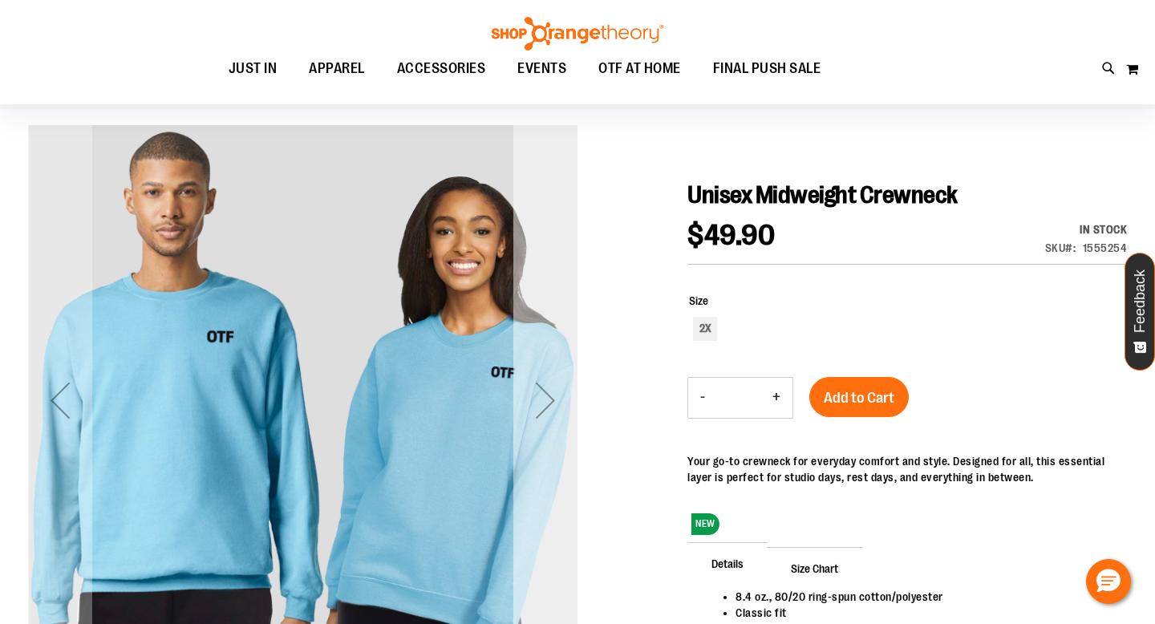
scroll to position [110, 0]
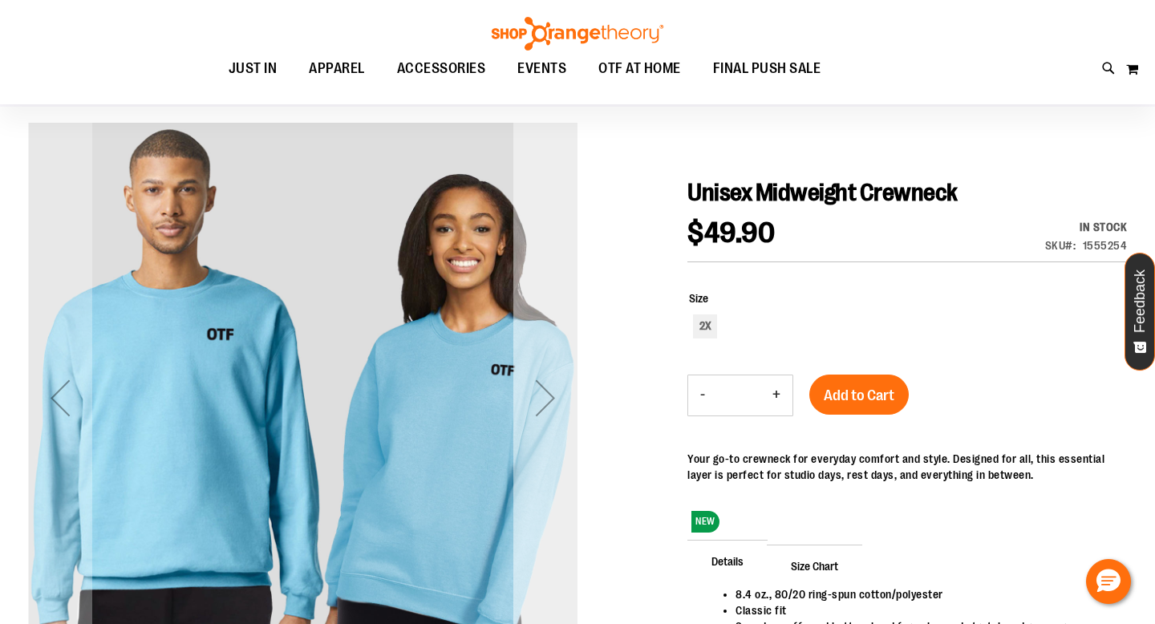
click at [553, 391] on div "Next" at bounding box center [545, 398] width 64 height 64
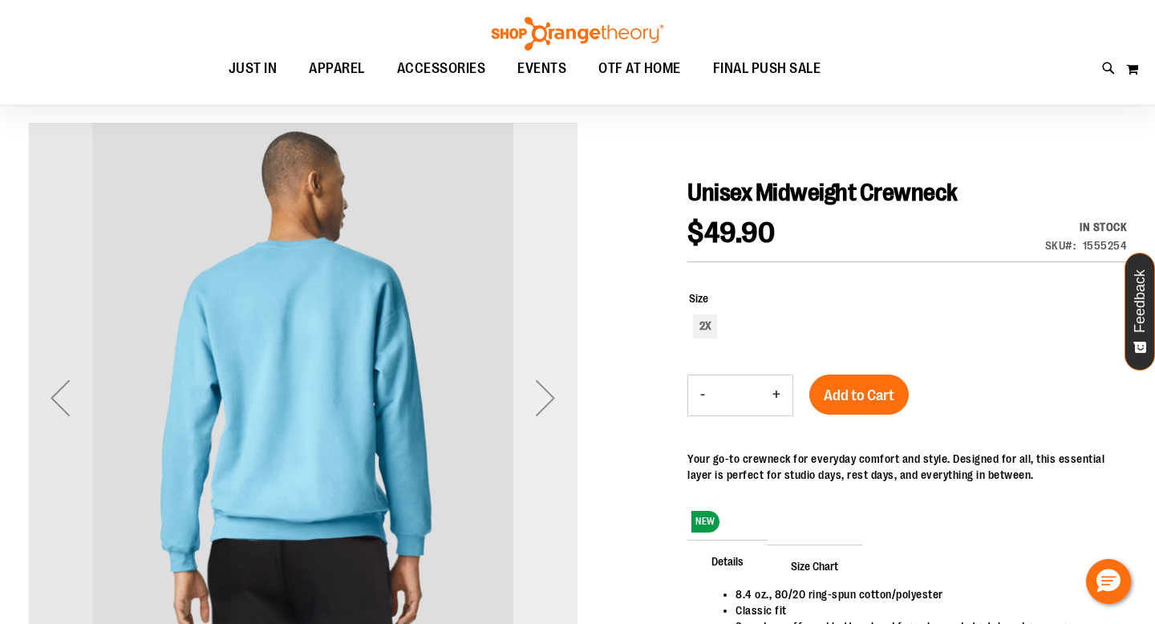
click at [553, 391] on div "Next" at bounding box center [545, 398] width 64 height 64
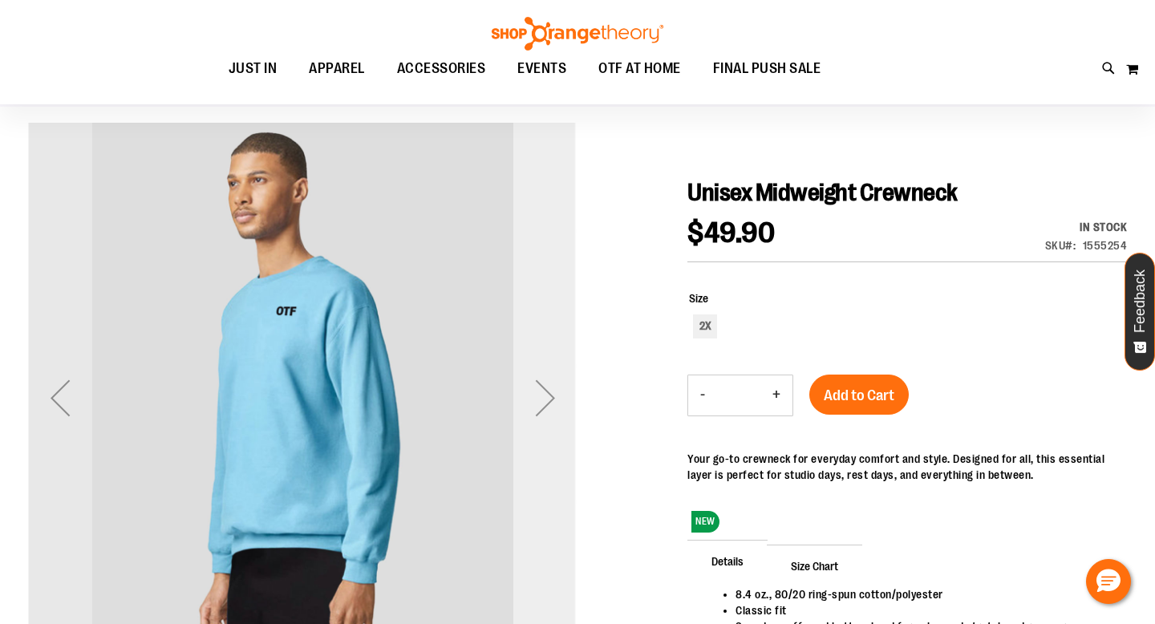
click at [553, 391] on div "Next" at bounding box center [545, 398] width 64 height 64
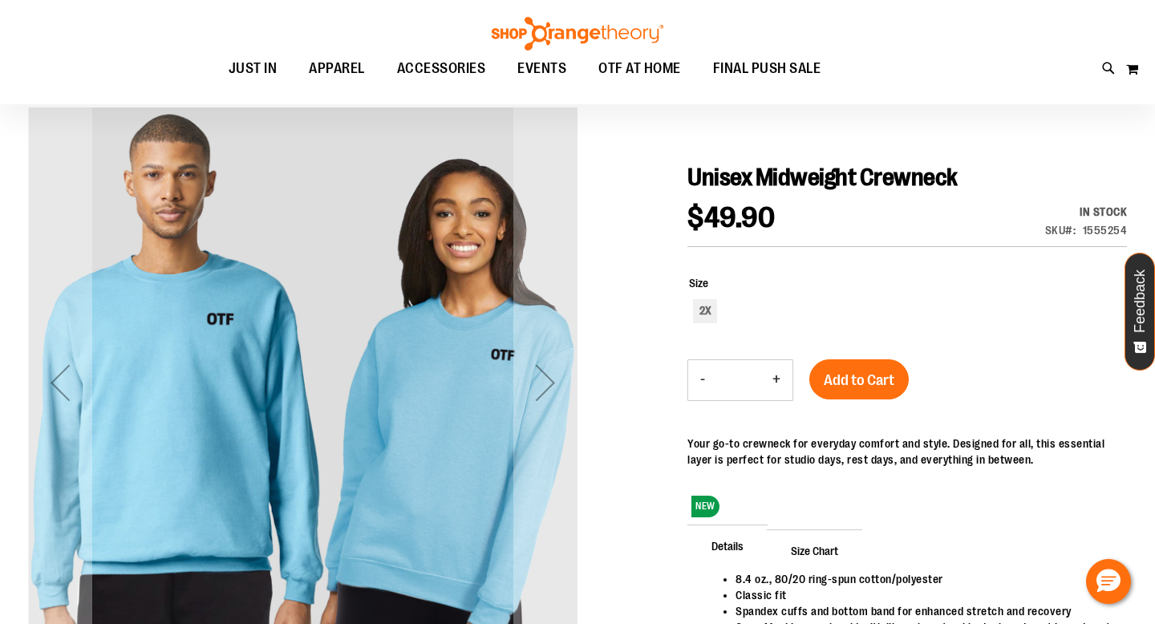
scroll to position [14, 0]
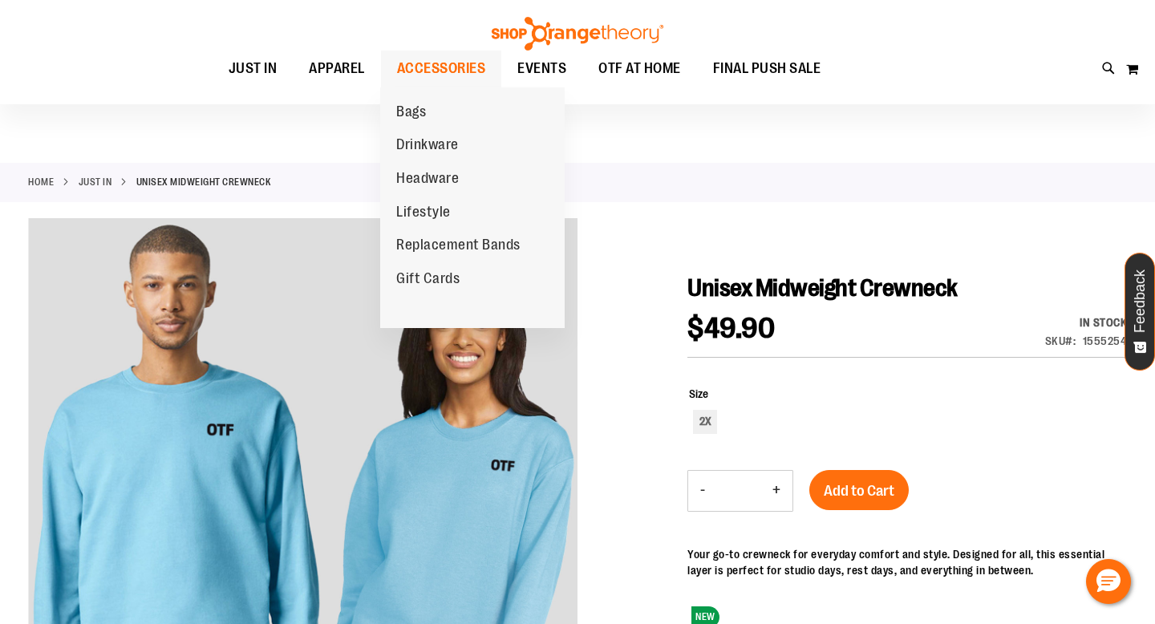
click at [440, 71] on span "ACCESSORIES" at bounding box center [441, 69] width 89 height 36
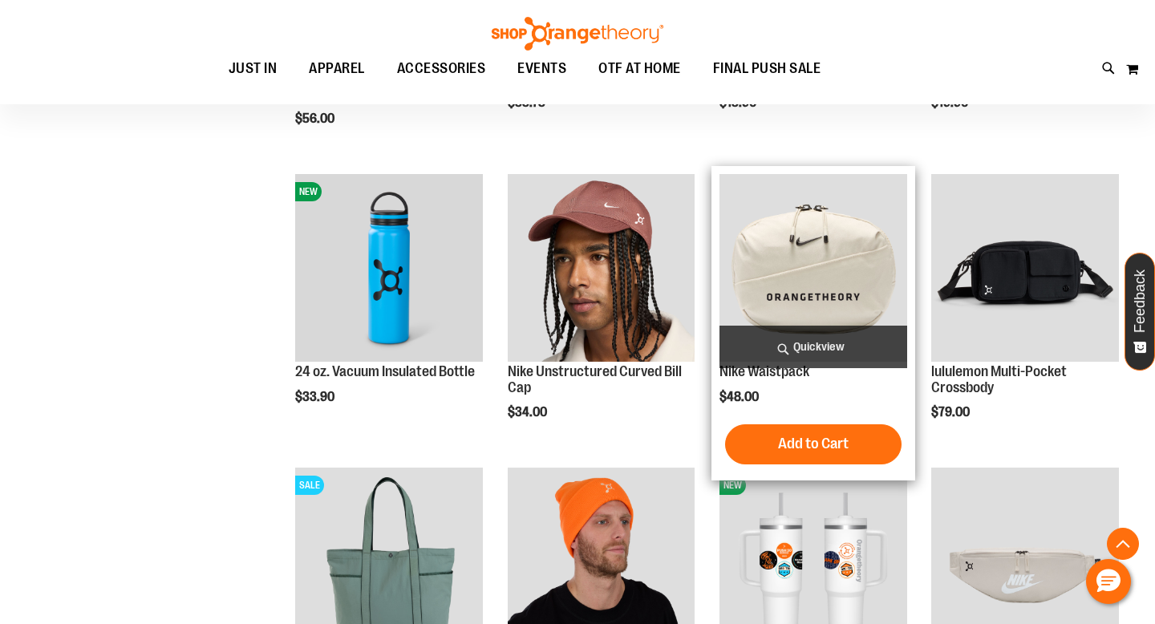
scroll to position [1249, 0]
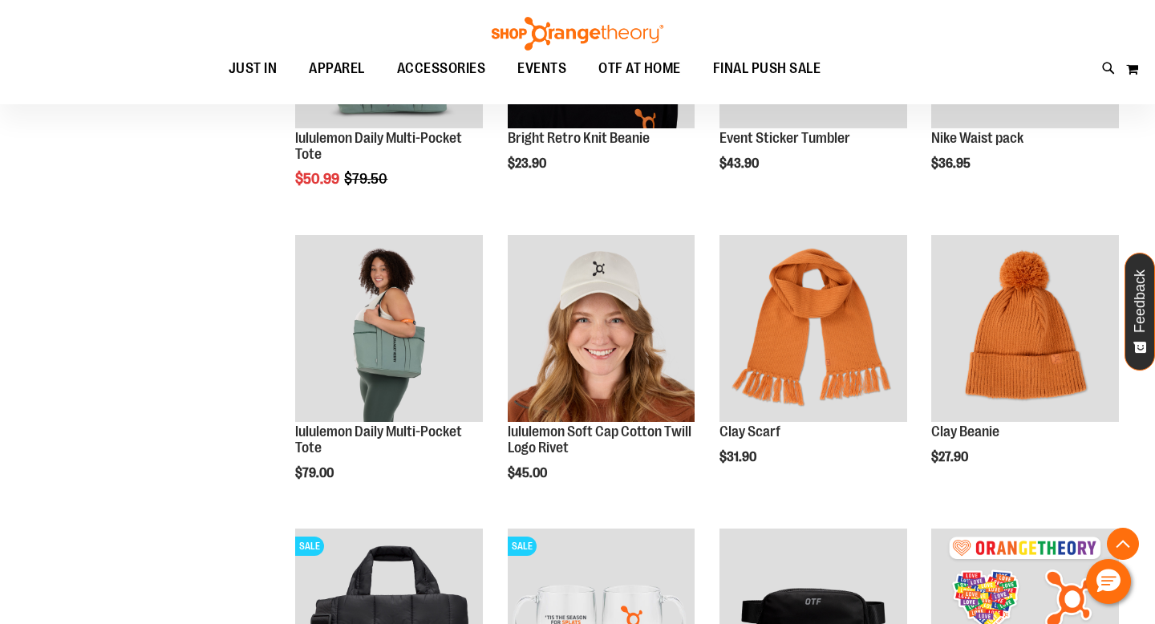
scroll to position [1546, 0]
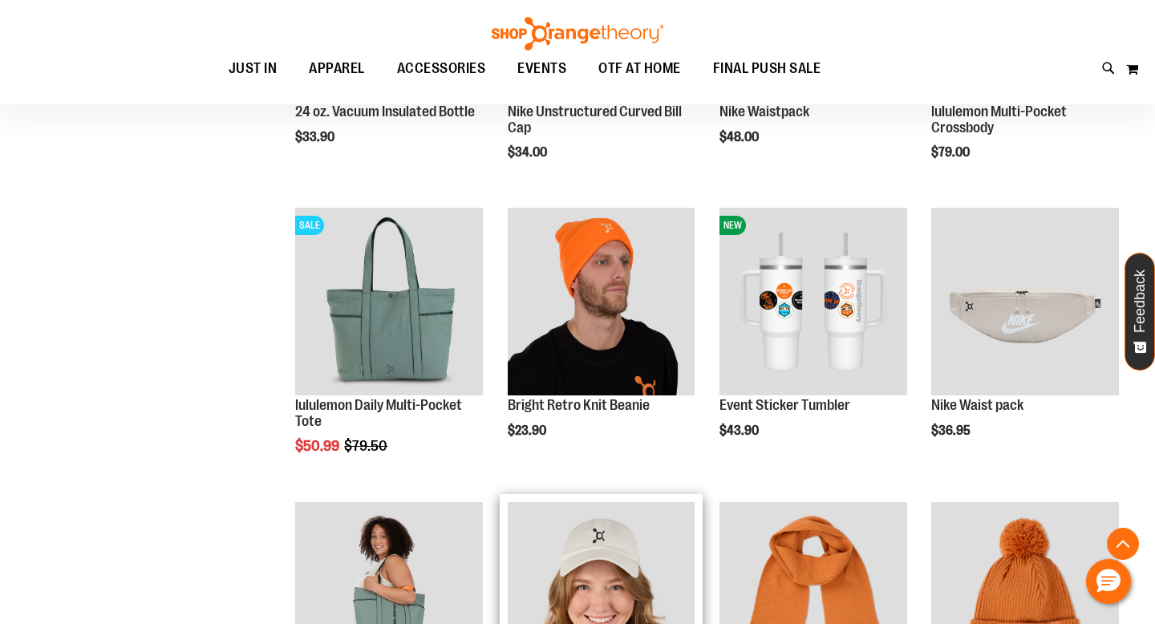
scroll to position [174, 0]
